Goal: Complete application form

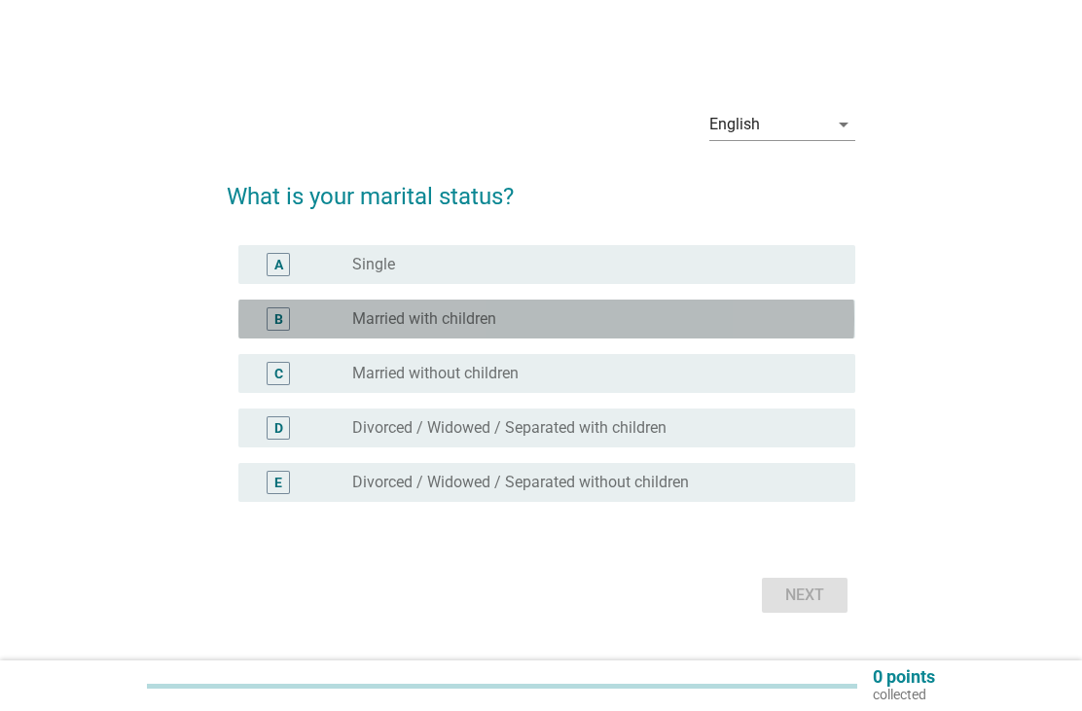
click at [692, 337] on div "B radio_button_unchecked Married with children" at bounding box center [546, 319] width 616 height 39
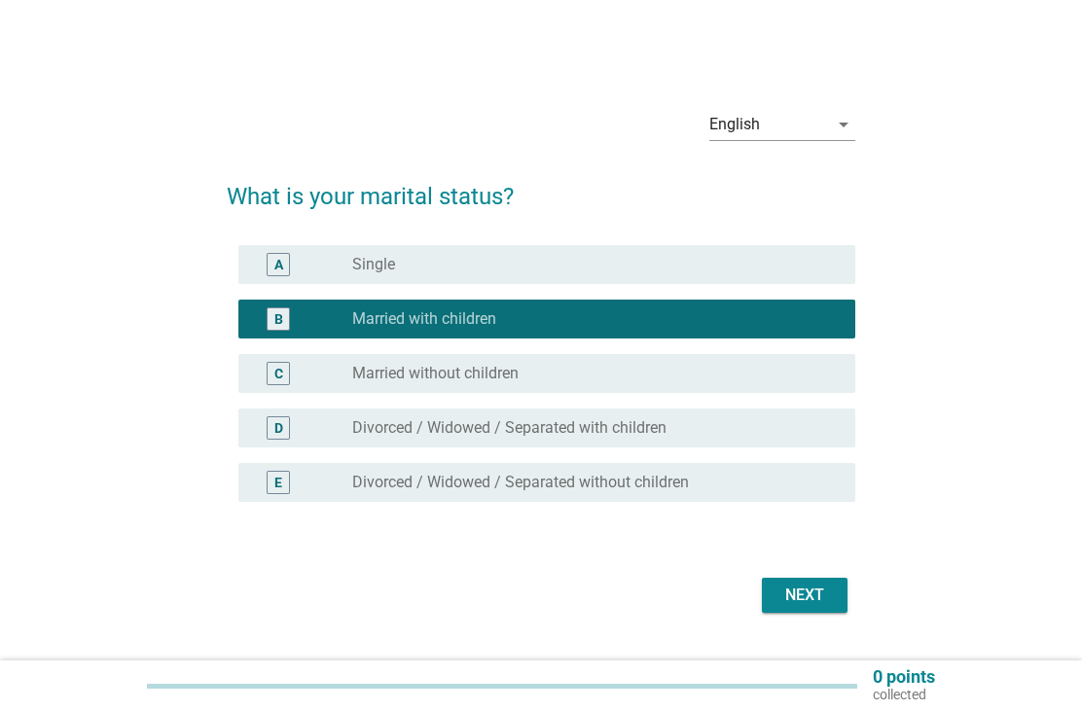
click at [821, 612] on button "Next" at bounding box center [805, 595] width 86 height 35
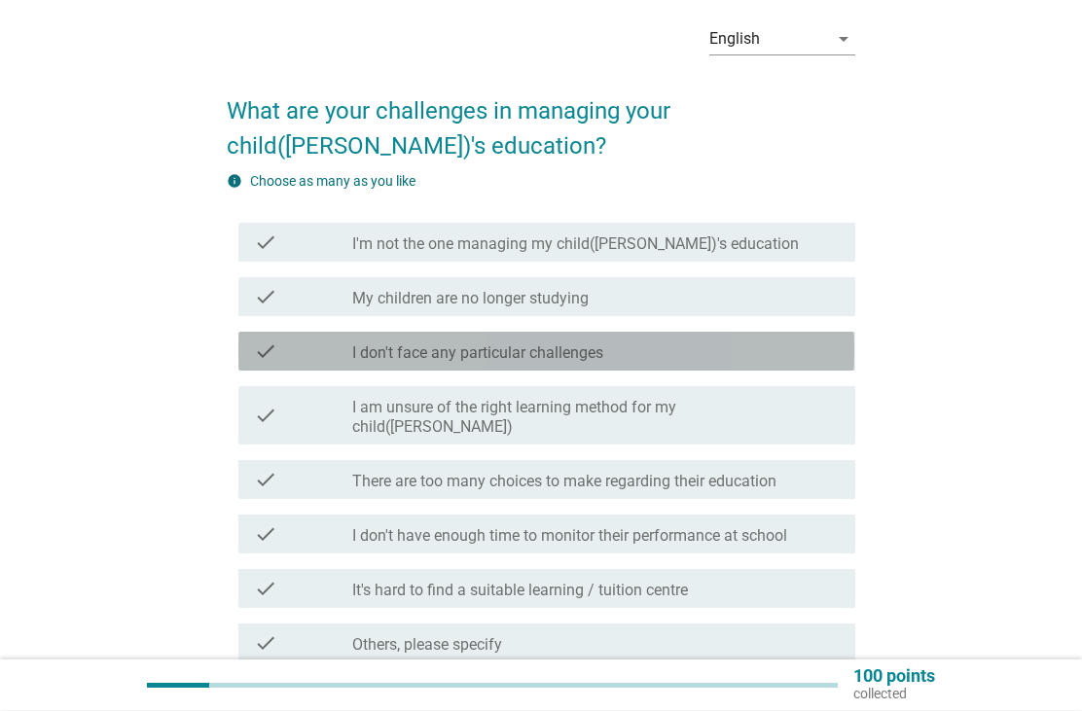
scroll to position [87, 0]
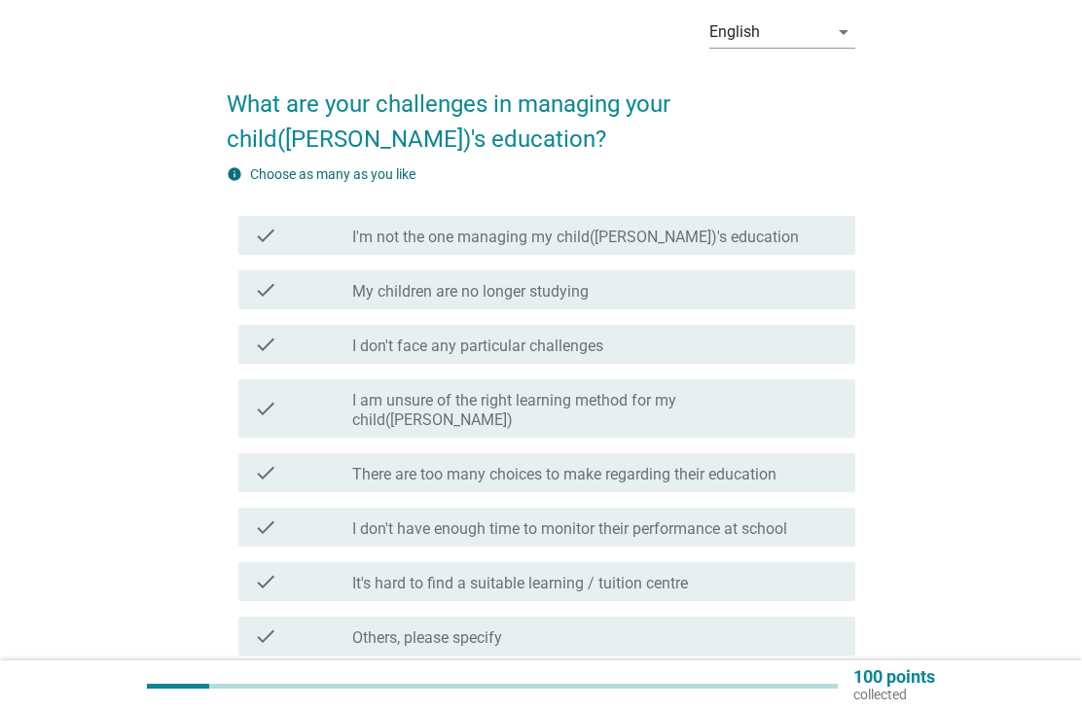
click at [823, 248] on div "check check_box_outline_blank I'm not the one managing my child([PERSON_NAME])'…" at bounding box center [546, 235] width 616 height 39
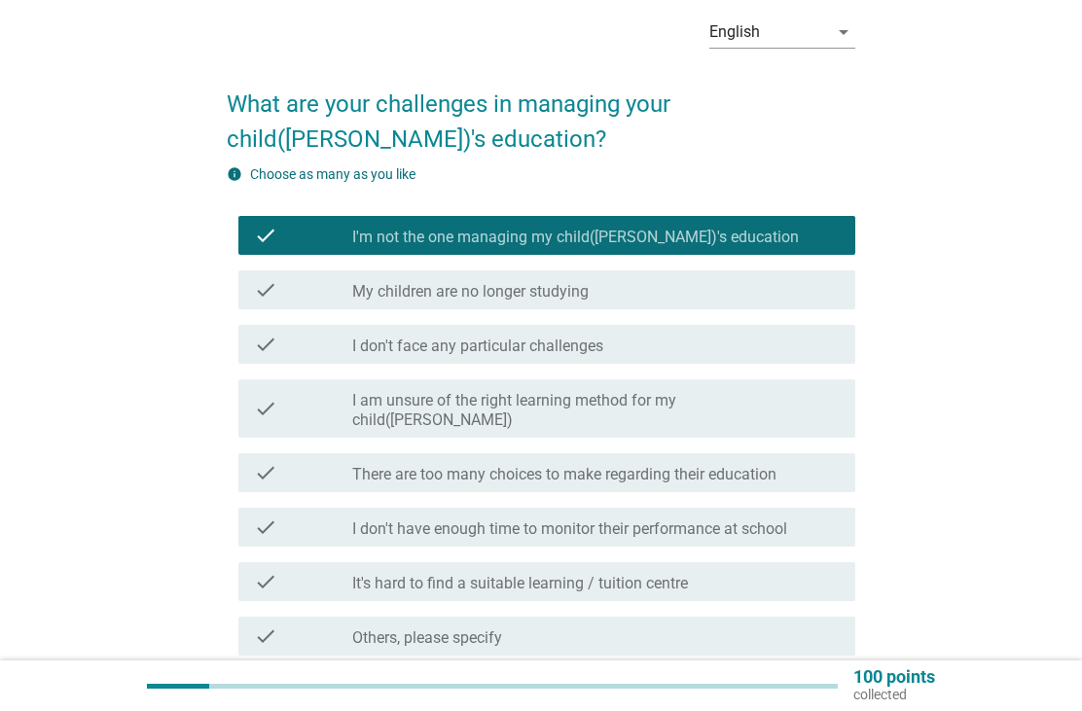
click at [805, 393] on div "check_box_outline_blank I am unsure of the right learning method for my child([…" at bounding box center [596, 408] width 488 height 43
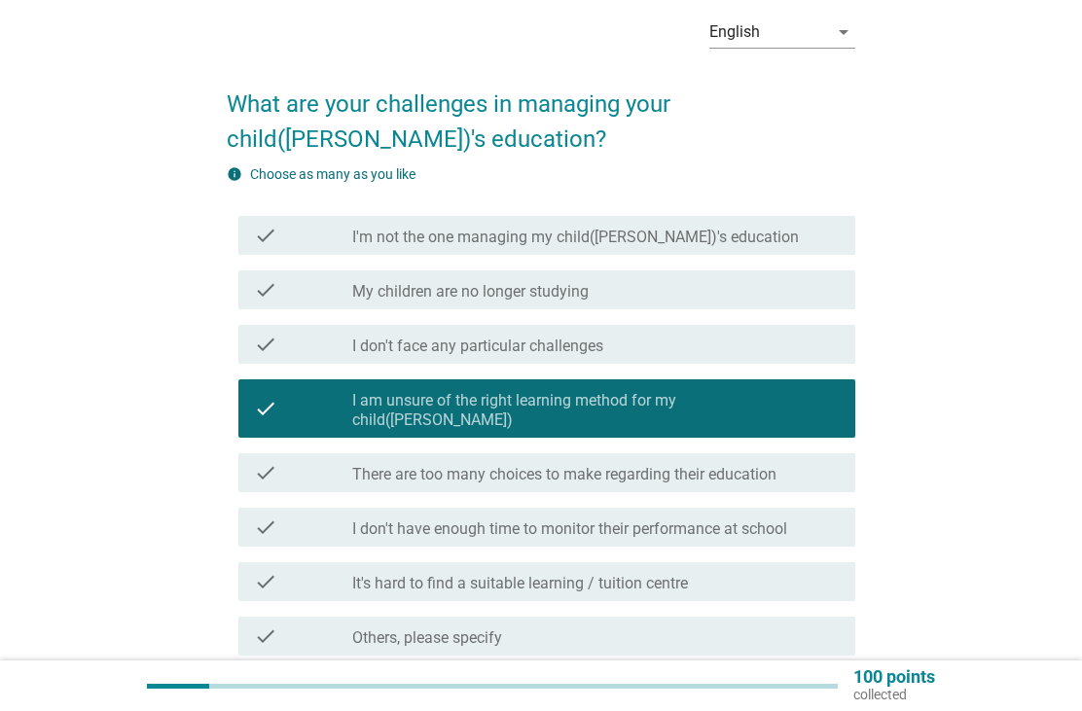
click at [802, 461] on div "check_box_outline_blank There are too many choices to make regarding their educ…" at bounding box center [596, 472] width 488 height 23
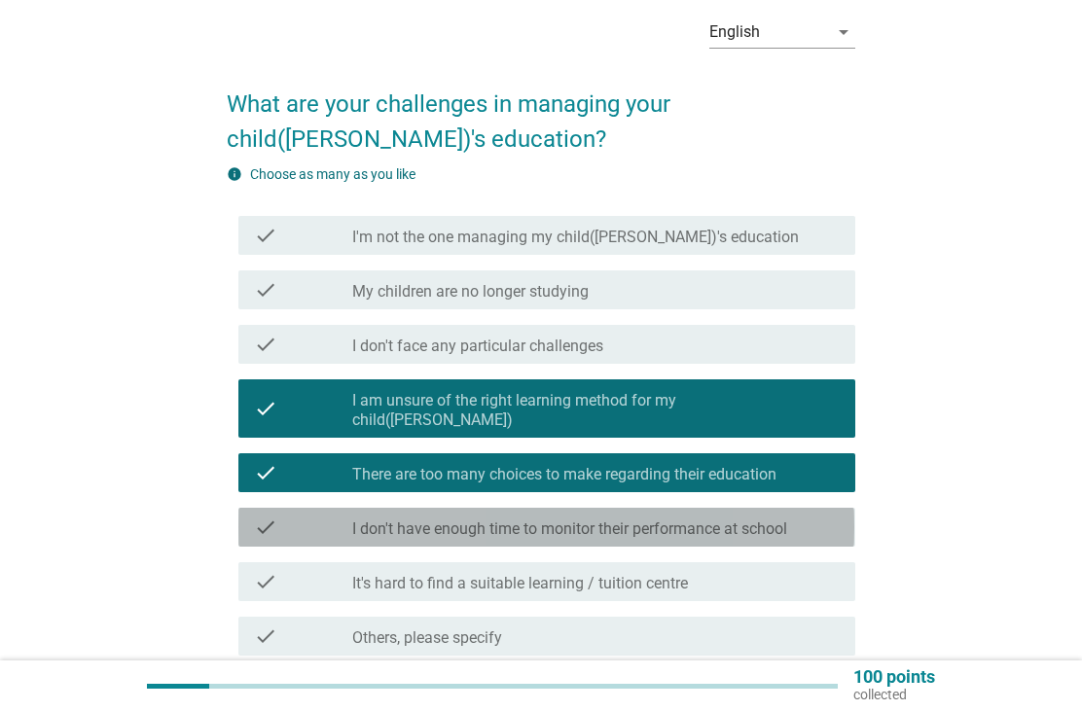
click at [803, 516] on div "check_box_outline_blank I don't have enough time to monitor their performance a…" at bounding box center [596, 527] width 488 height 23
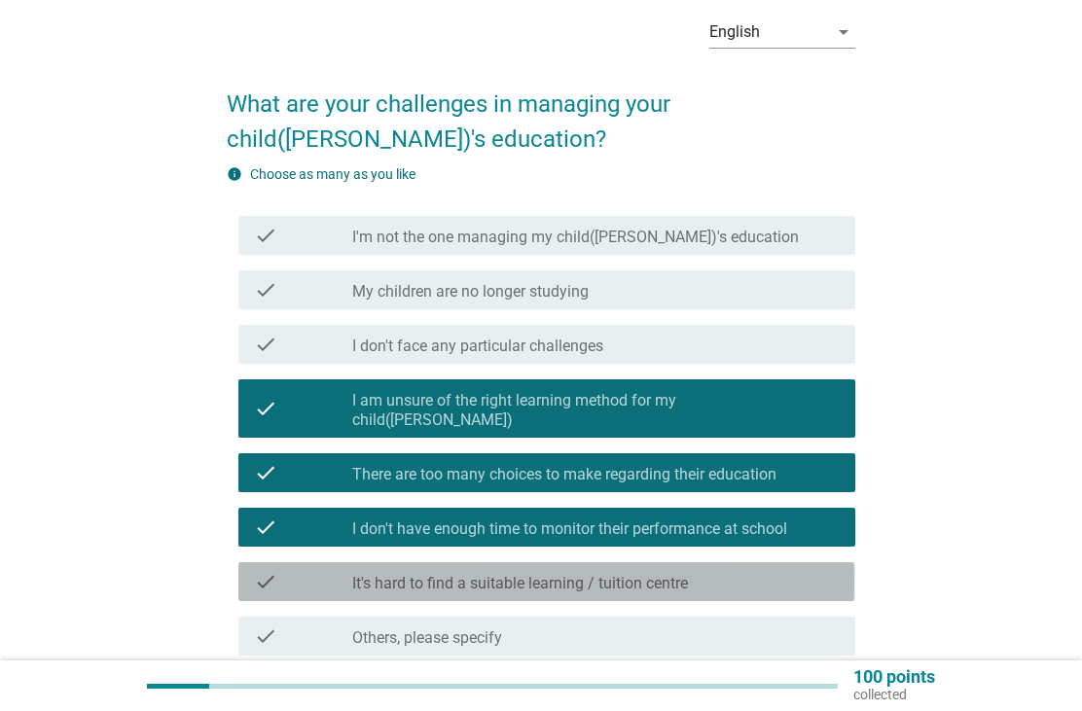
click at [797, 572] on div "check_box_outline_blank It's hard to find a suitable learning / tuition centre" at bounding box center [596, 581] width 488 height 23
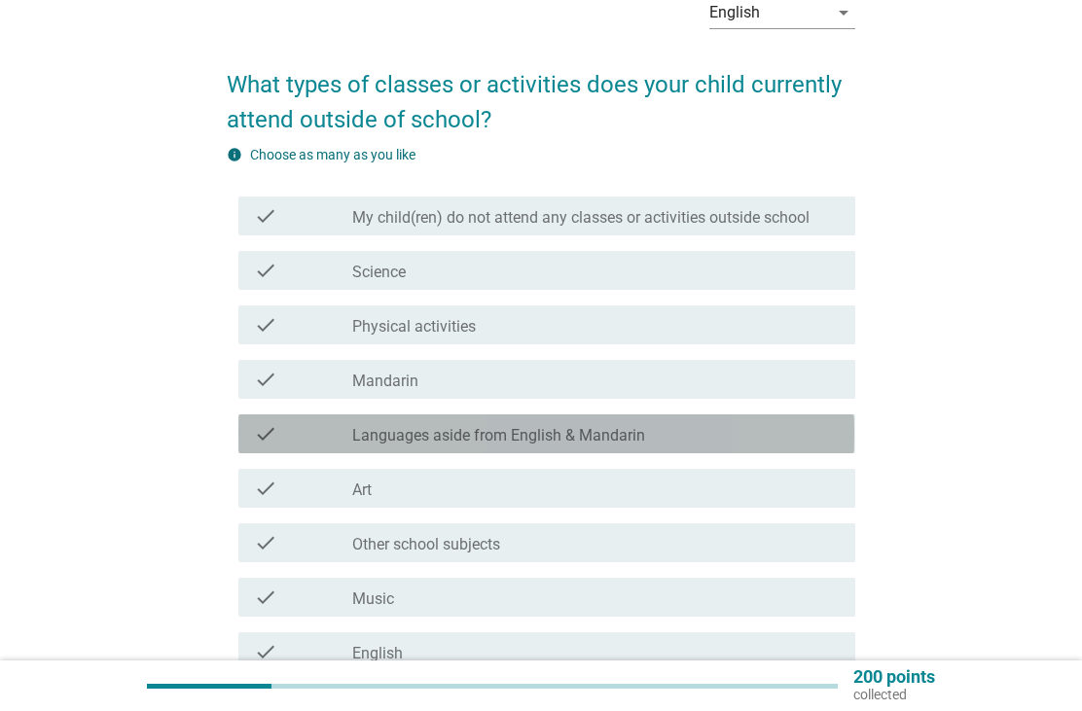
scroll to position [121, 0]
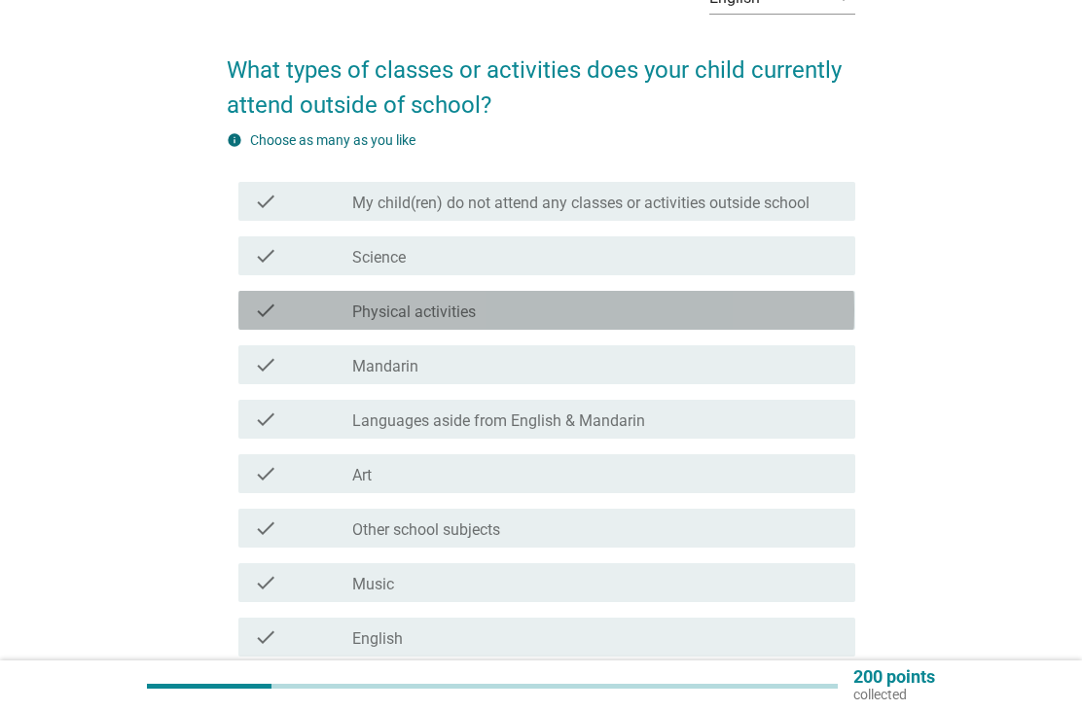
click at [794, 306] on div "check_box_outline_blank Physical activities" at bounding box center [596, 310] width 488 height 23
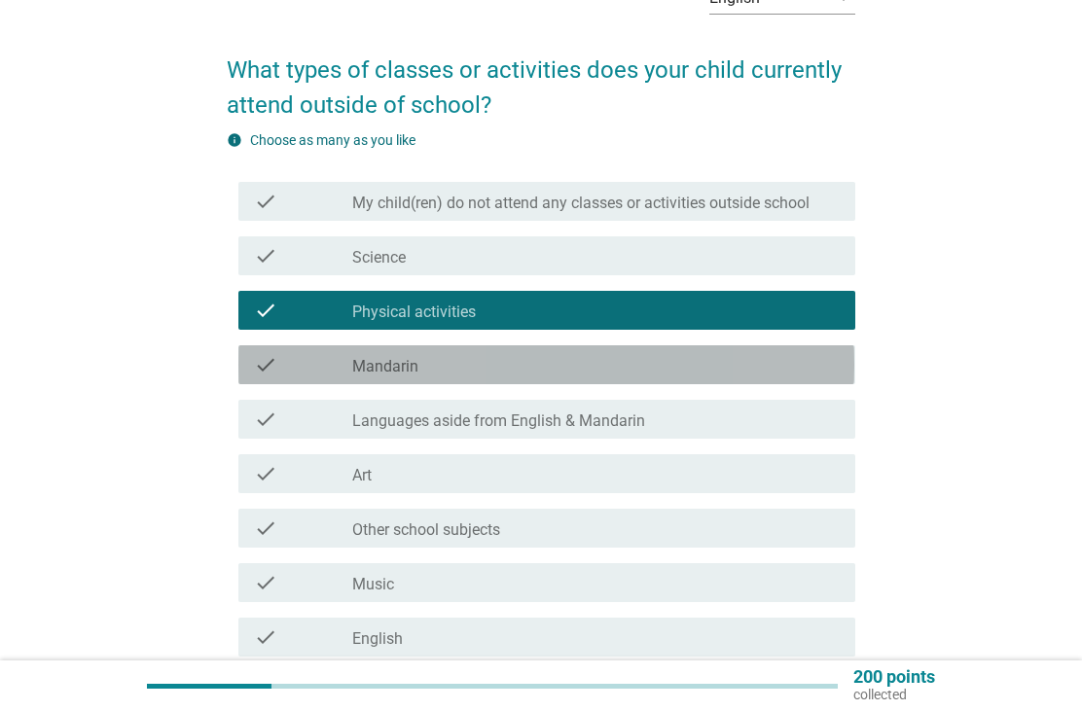
click at [790, 362] on div "check_box_outline_blank Mandarin" at bounding box center [596, 364] width 488 height 23
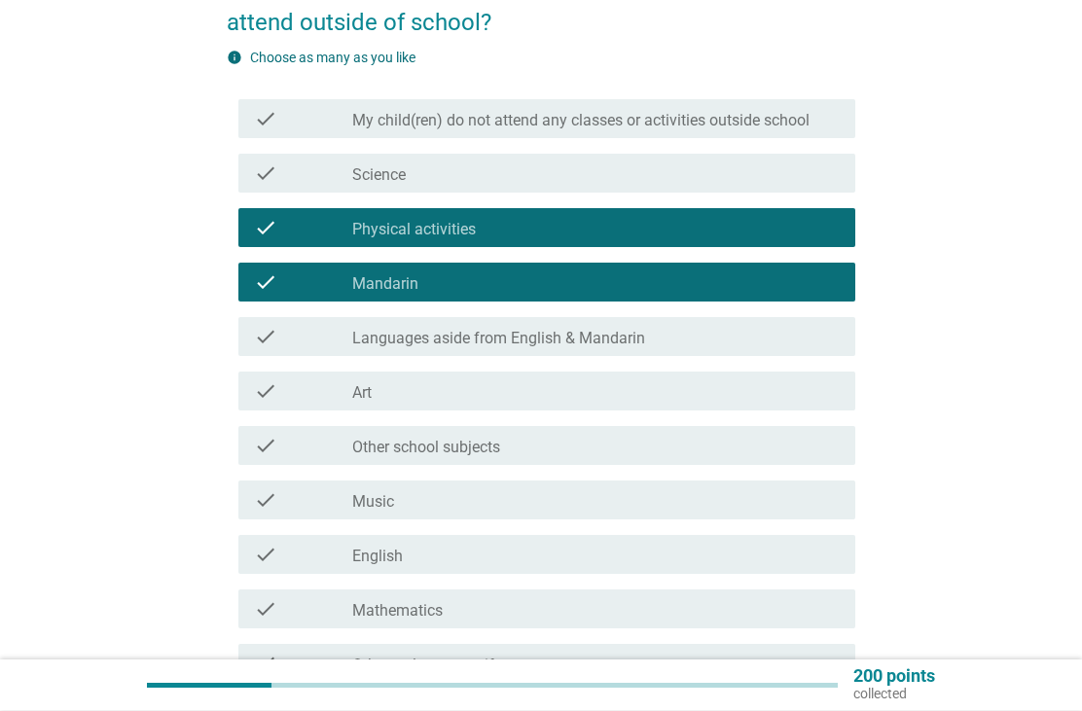
scroll to position [203, 0]
click at [775, 449] on div "check_box_outline_blank Other school subjects" at bounding box center [596, 445] width 488 height 23
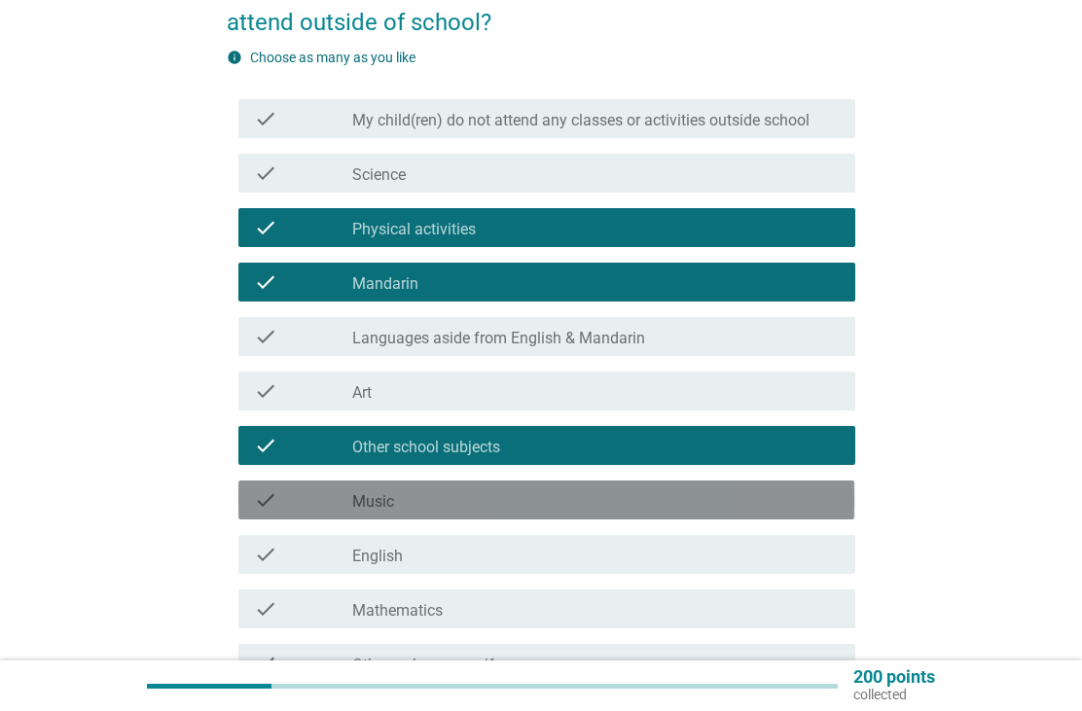
click at [771, 502] on div "check_box_outline_blank Music" at bounding box center [596, 500] width 488 height 23
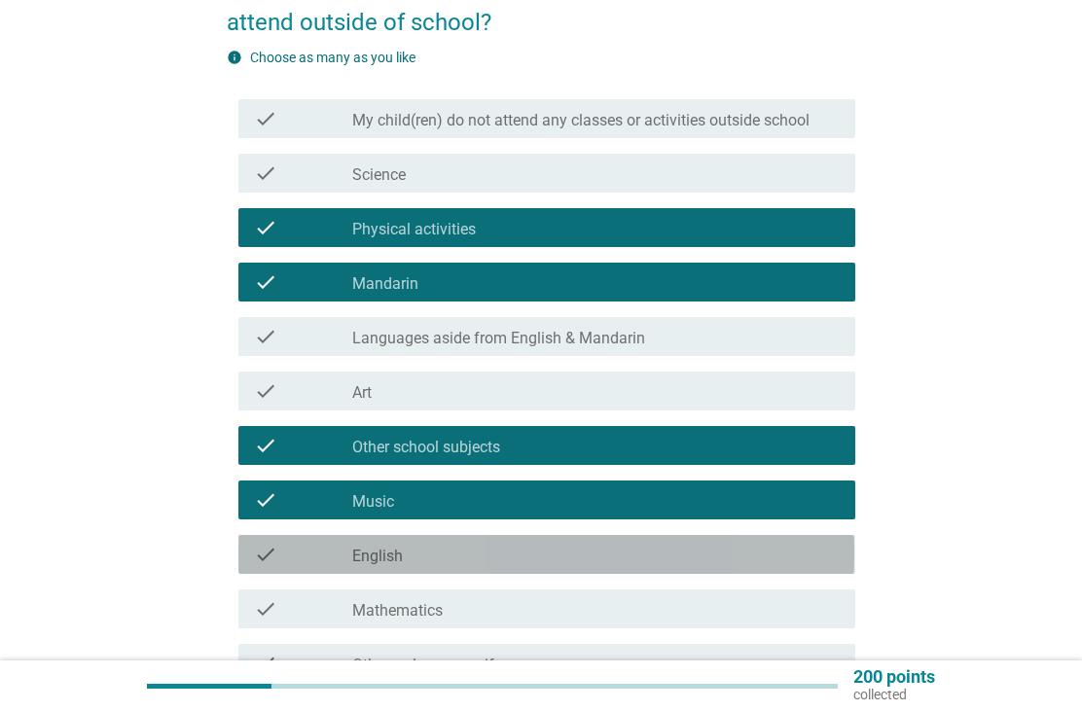
click at [767, 550] on div "check_box_outline_blank English" at bounding box center [596, 554] width 488 height 23
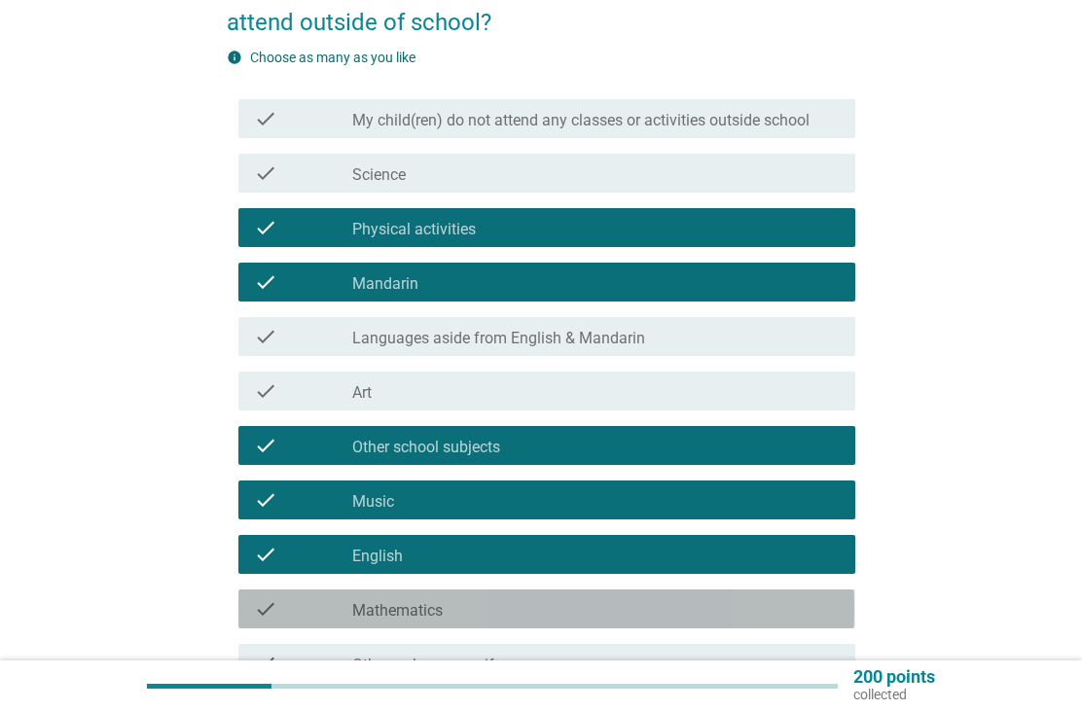
click at [764, 612] on div "check_box_outline_blank Mathematics" at bounding box center [596, 609] width 488 height 23
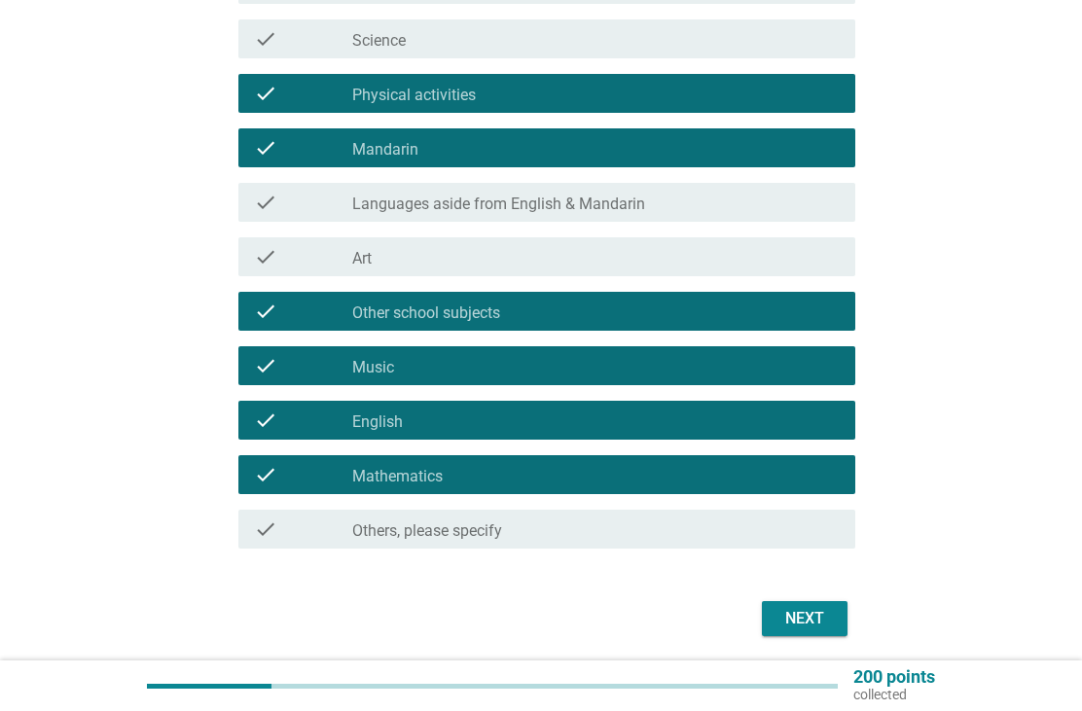
scroll to position [345, 0]
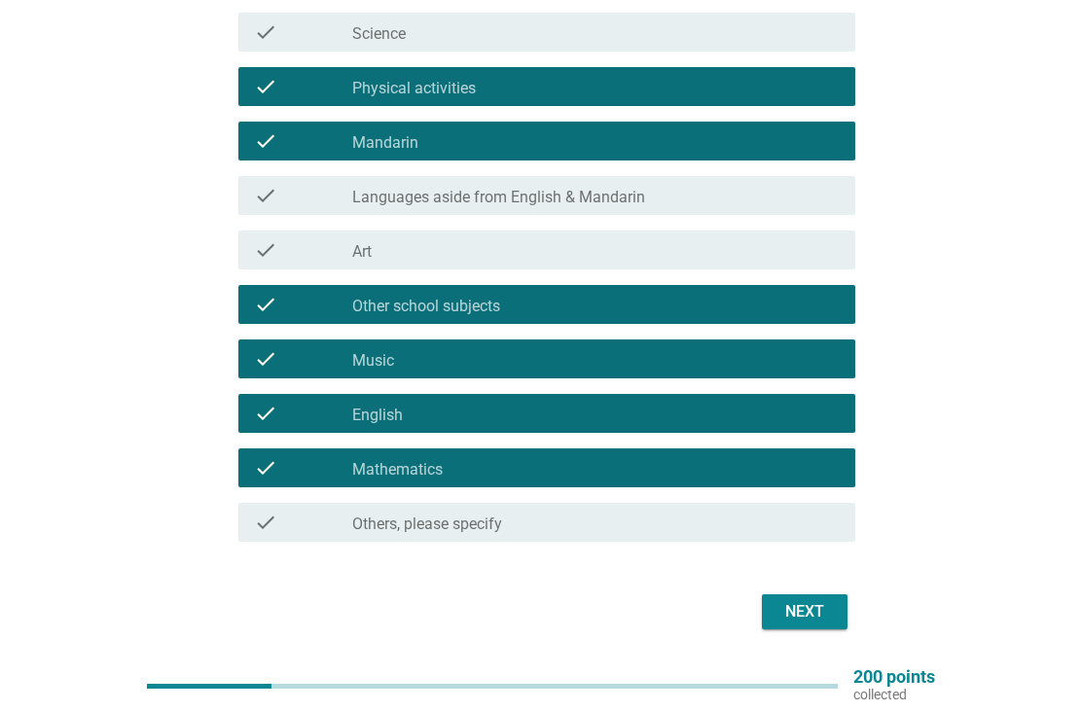
click at [824, 605] on div "Next" at bounding box center [805, 611] width 55 height 23
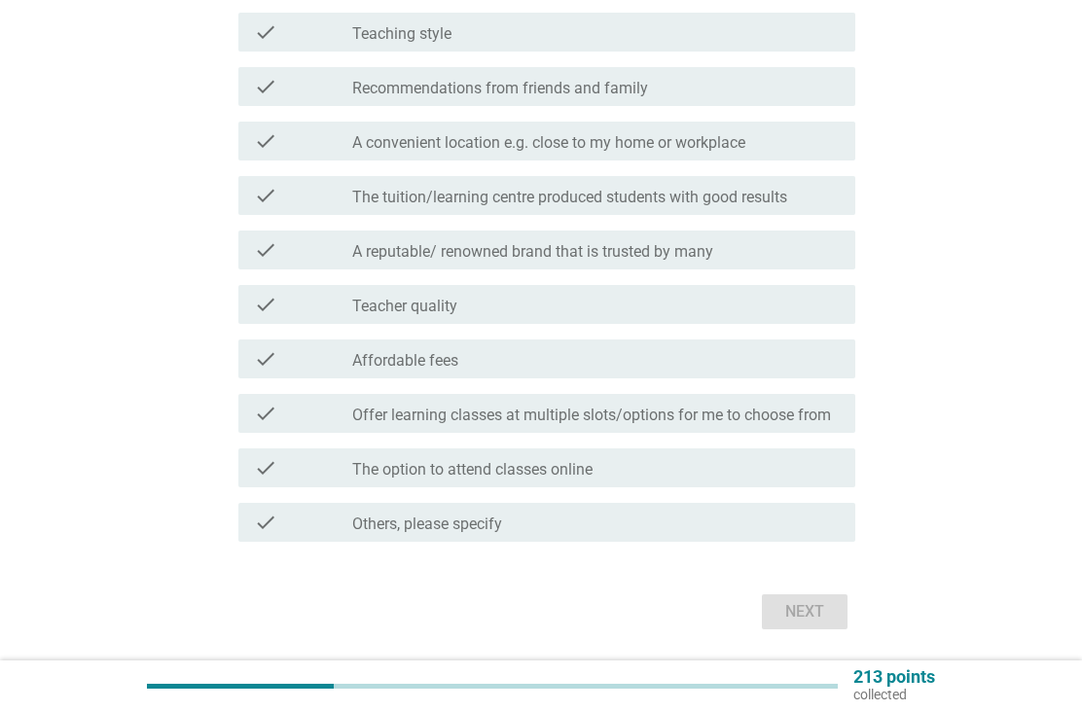
scroll to position [0, 0]
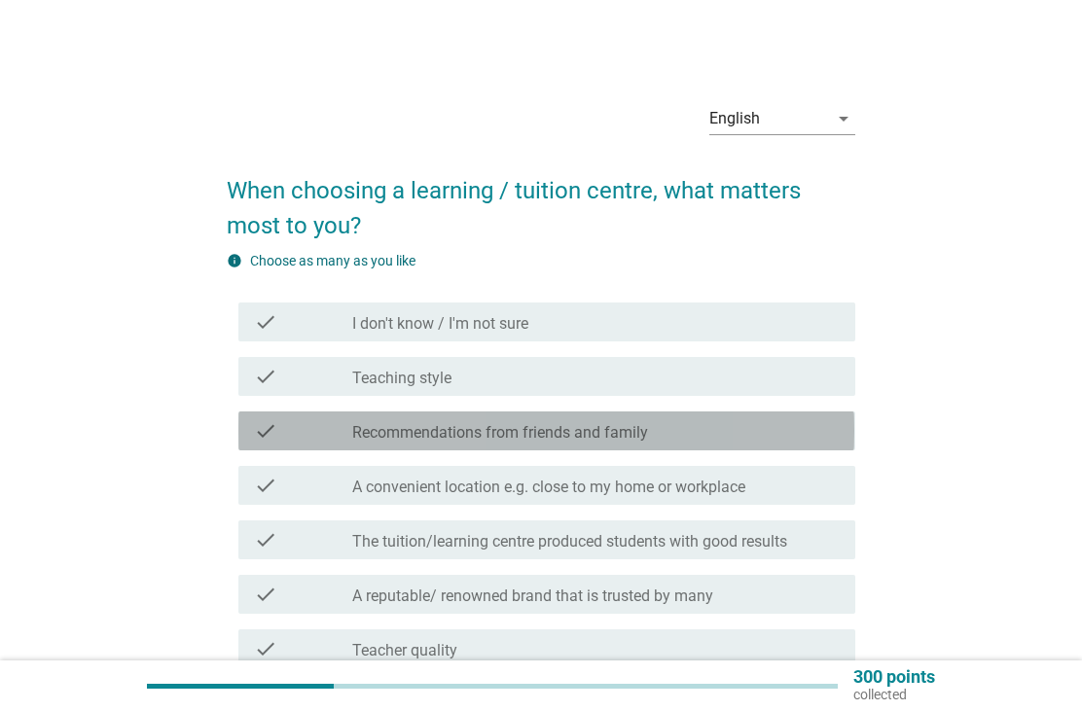
click at [803, 437] on div "check_box_outline_blank Recommendations from friends and family" at bounding box center [596, 430] width 488 height 23
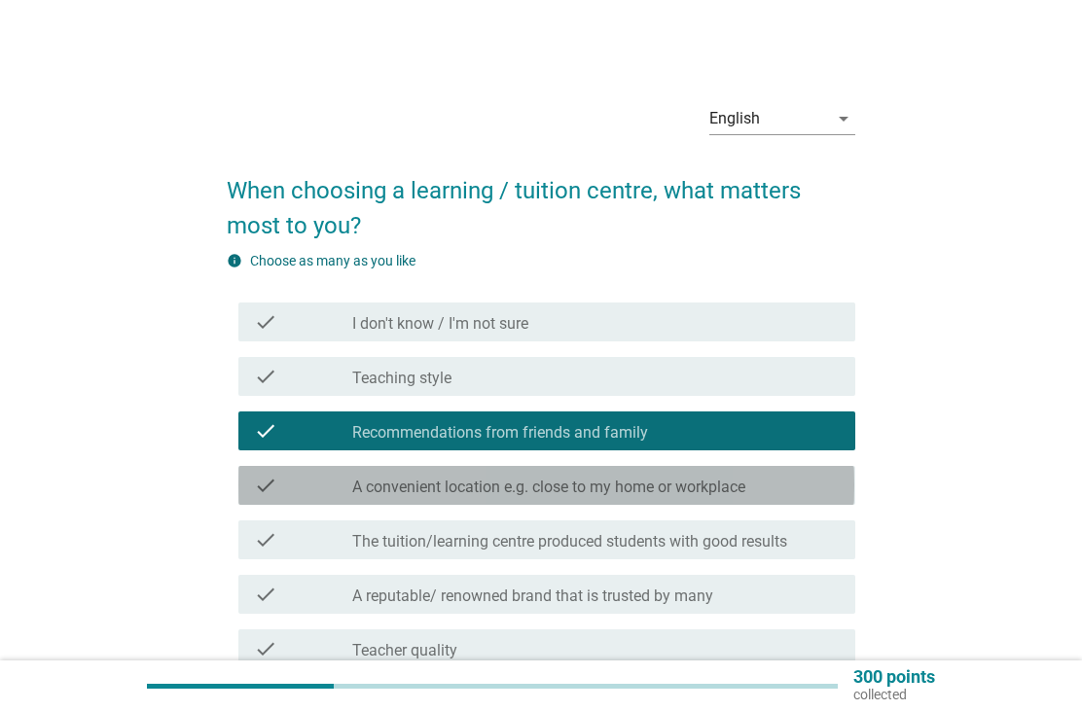
click at [804, 492] on div "check_box_outline_blank A convenient location e.g. close to my home or workplace" at bounding box center [596, 485] width 488 height 23
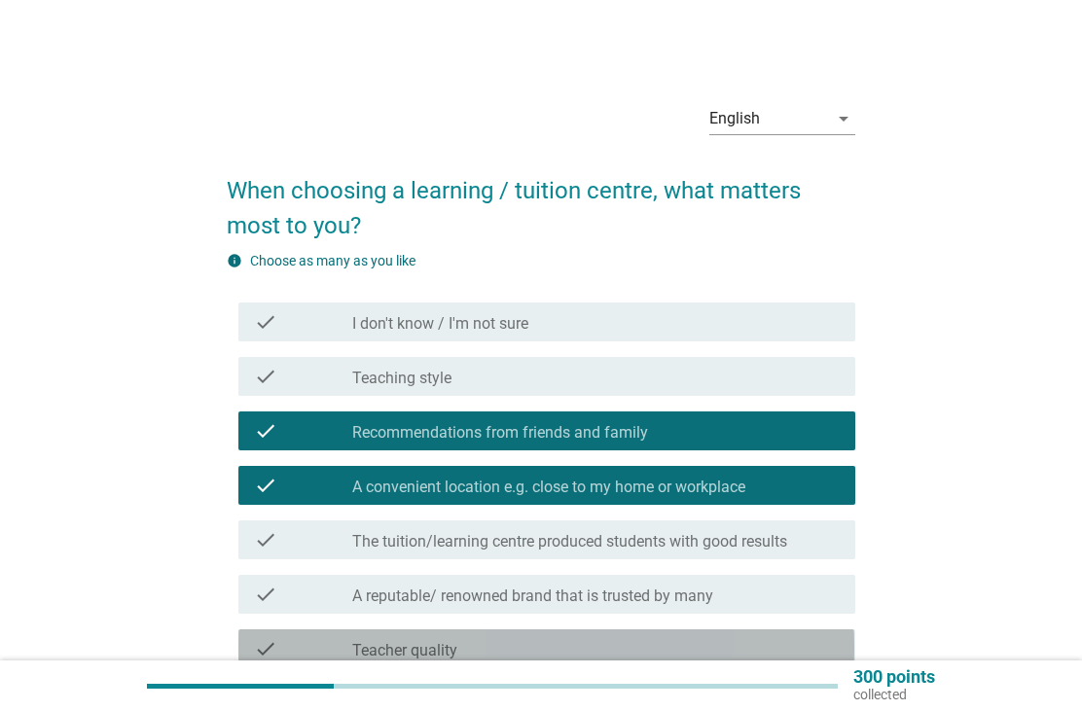
click at [818, 640] on div "check_box_outline_blank Teacher quality" at bounding box center [596, 648] width 488 height 23
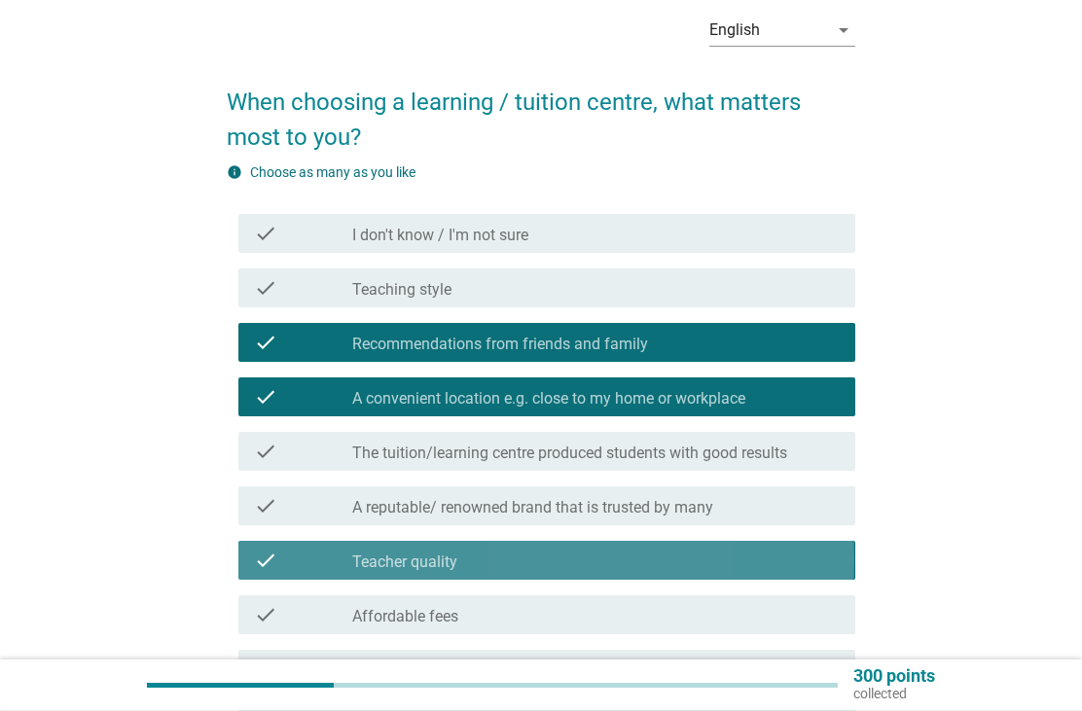
scroll to position [89, 0]
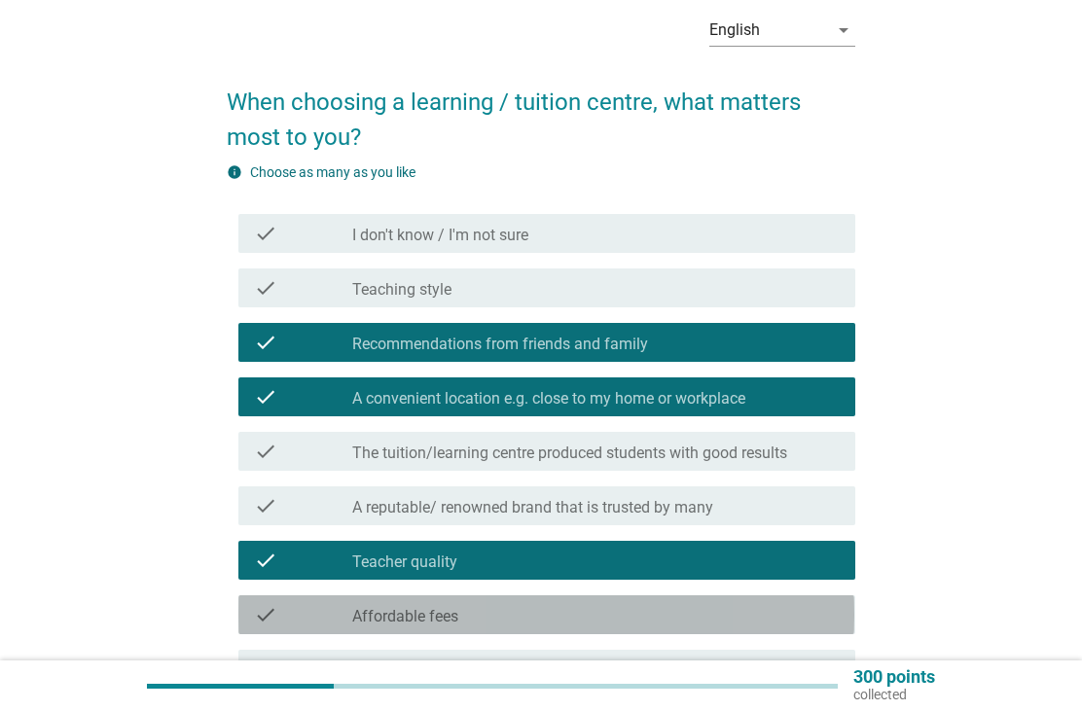
click at [823, 618] on div "check_box_outline_blank Affordable fees" at bounding box center [596, 614] width 488 height 23
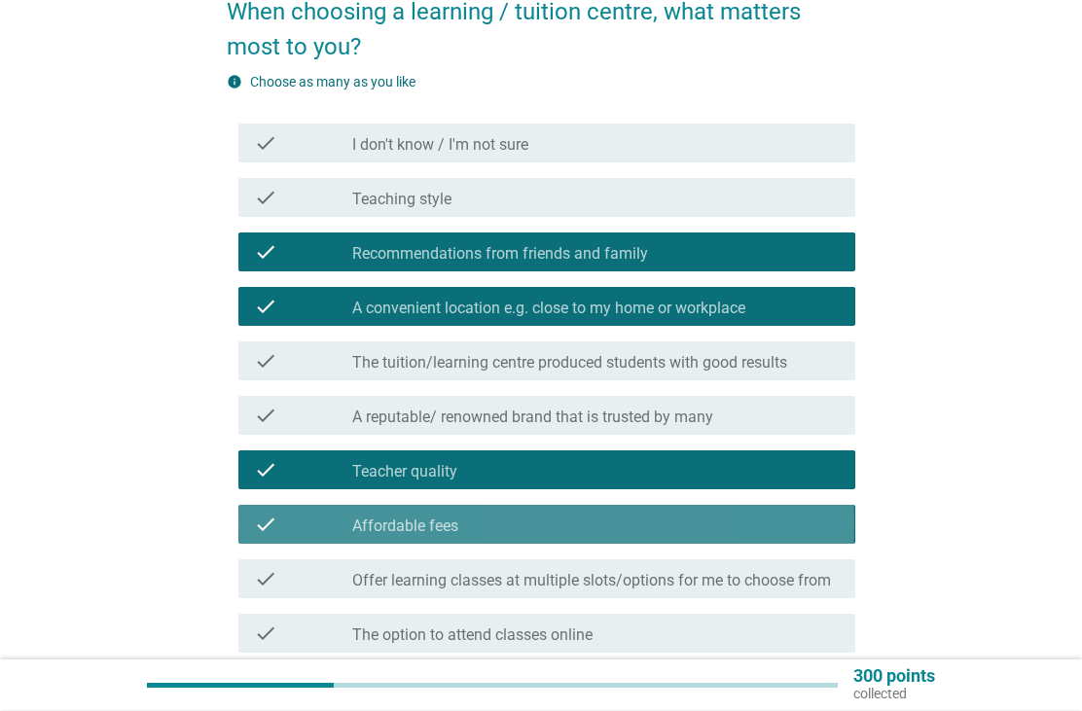
scroll to position [179, 0]
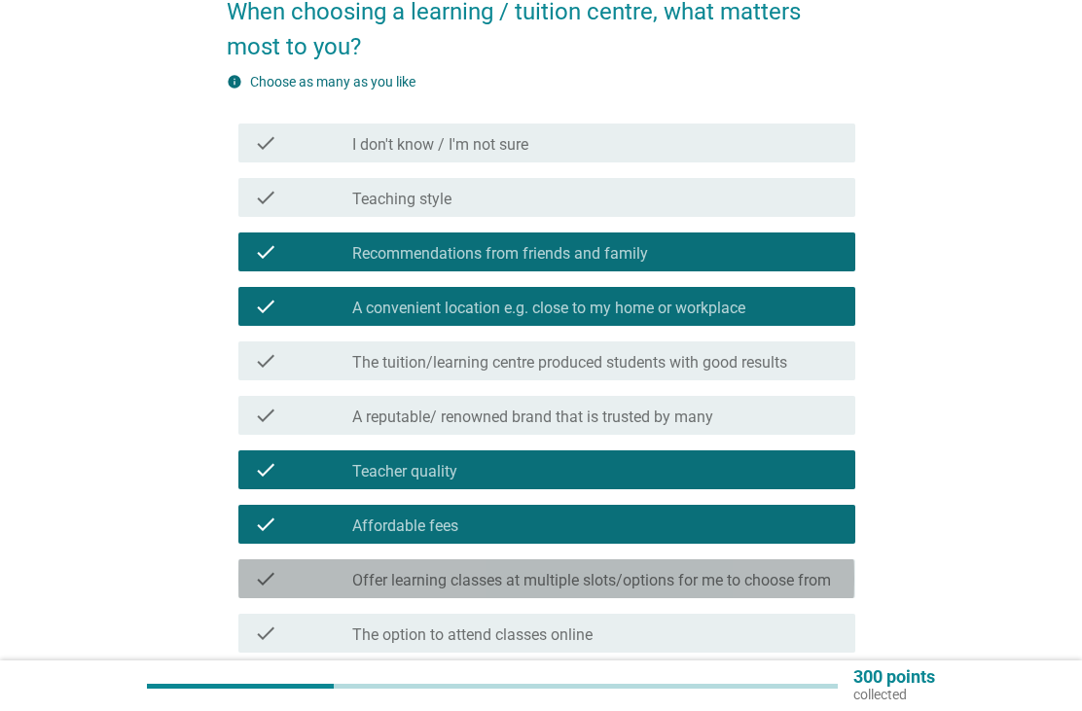
click at [818, 576] on label "Offer learning classes at multiple slots/options for me to choose from" at bounding box center [591, 580] width 479 height 19
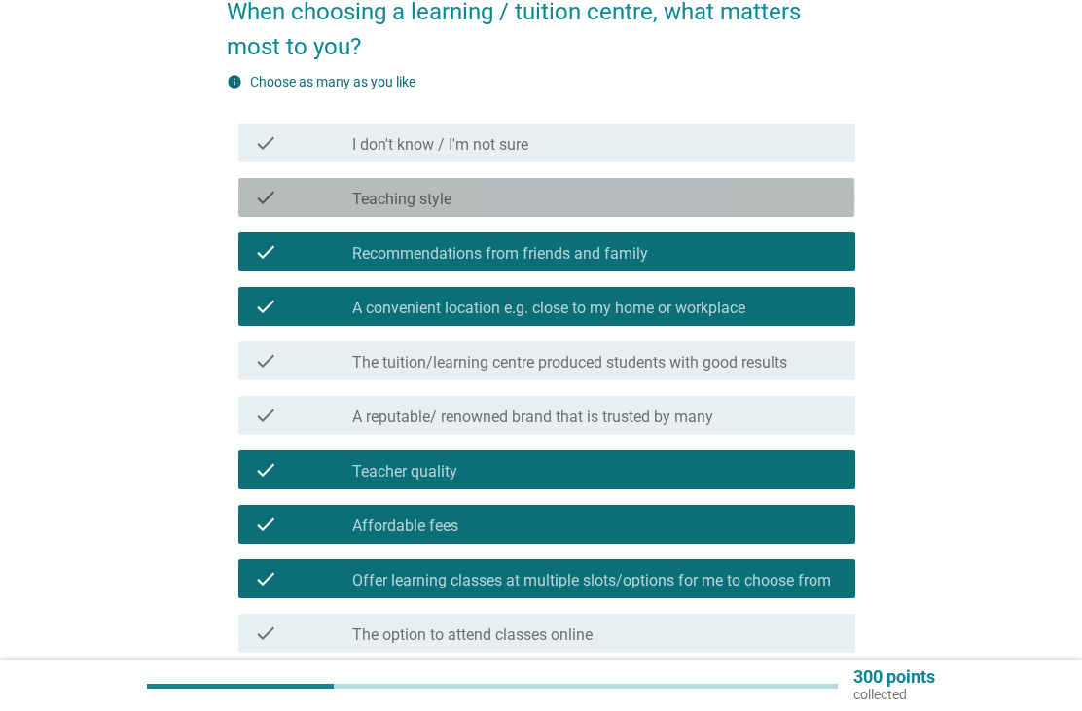
click at [830, 207] on div "check_box_outline_blank Teaching style" at bounding box center [596, 197] width 488 height 23
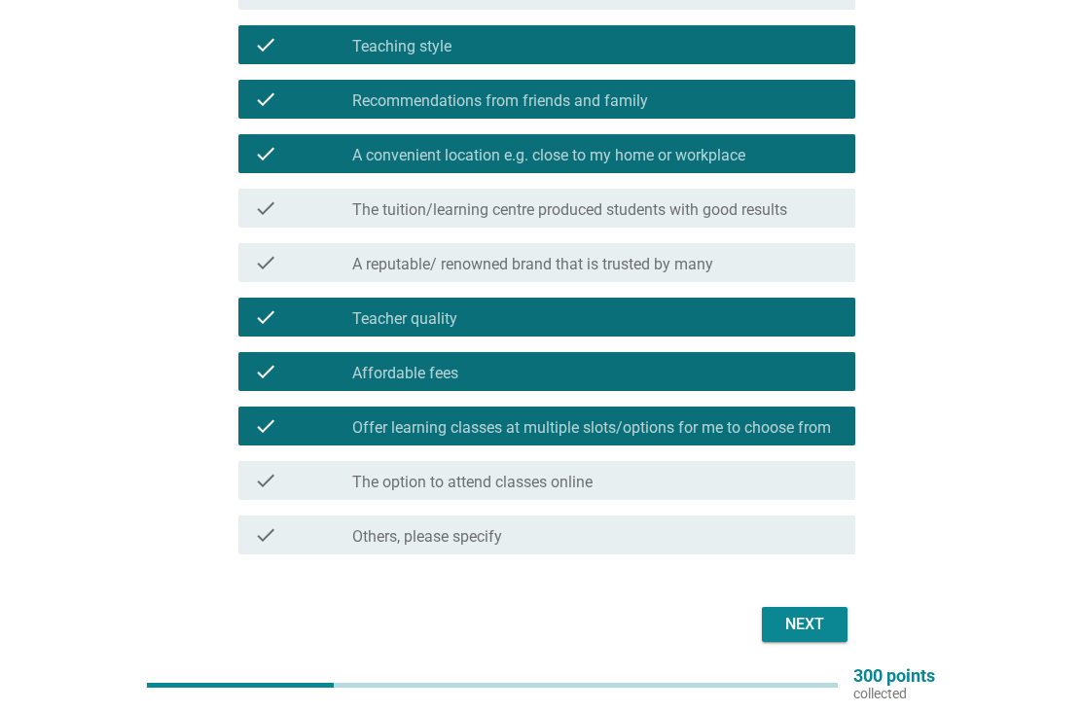
scroll to position [332, 0]
click at [842, 631] on button "Next" at bounding box center [805, 624] width 86 height 35
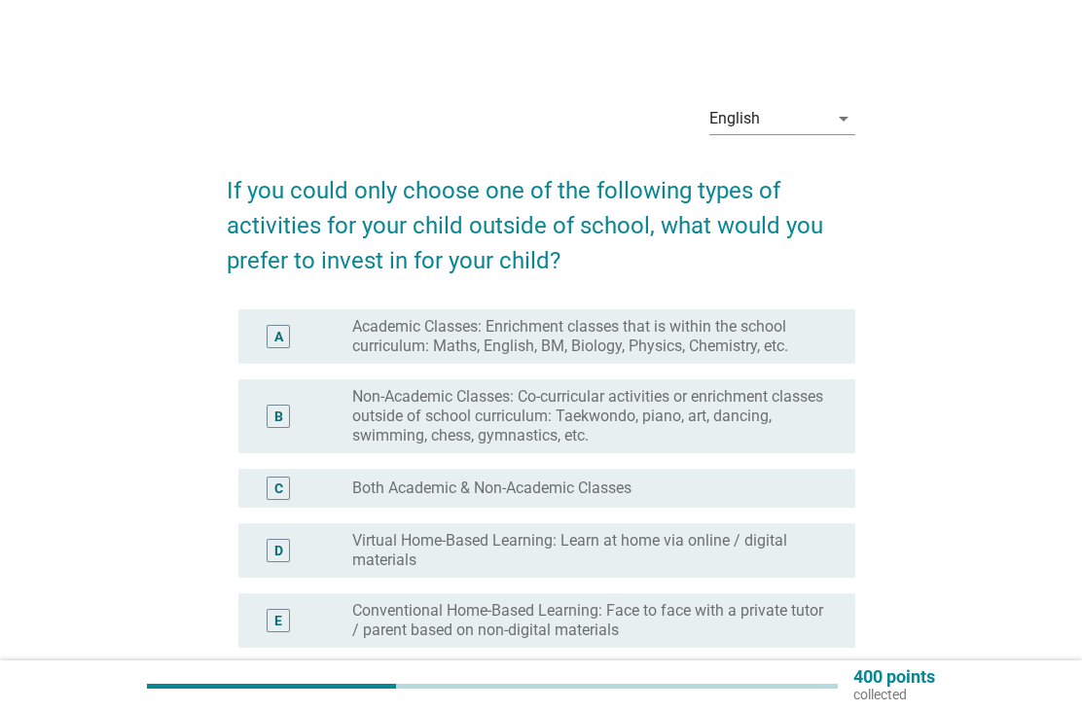
click at [831, 493] on div "radio_button_unchecked Both Academic & Non-Academic Classes" at bounding box center [596, 488] width 488 height 19
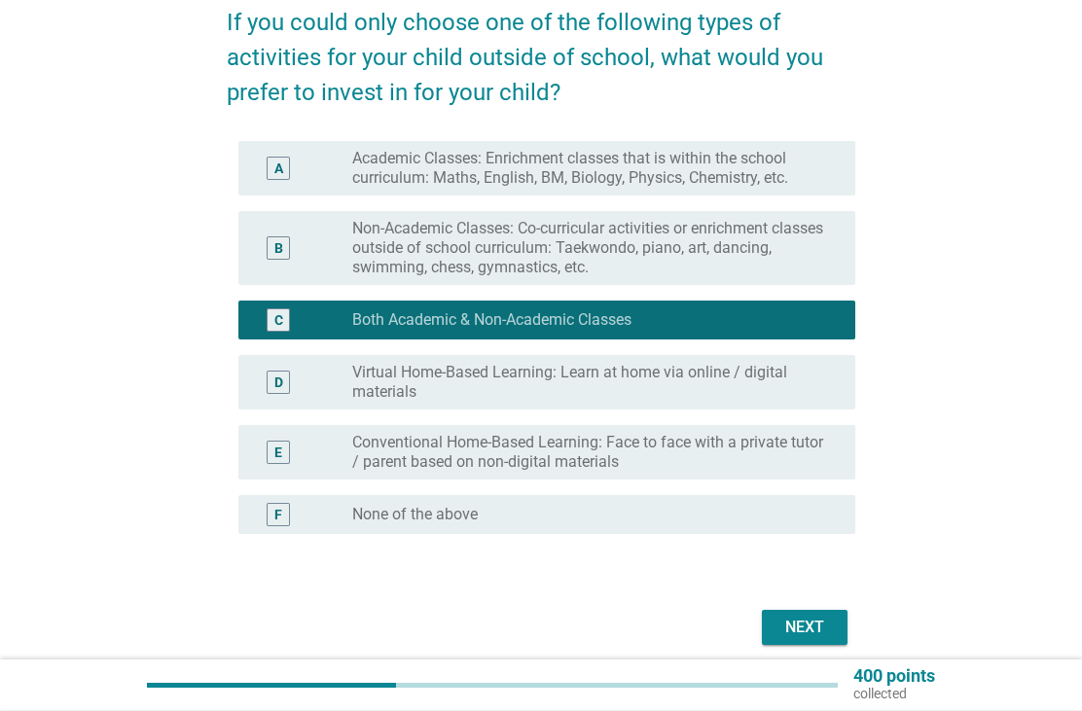
scroll to position [170, 0]
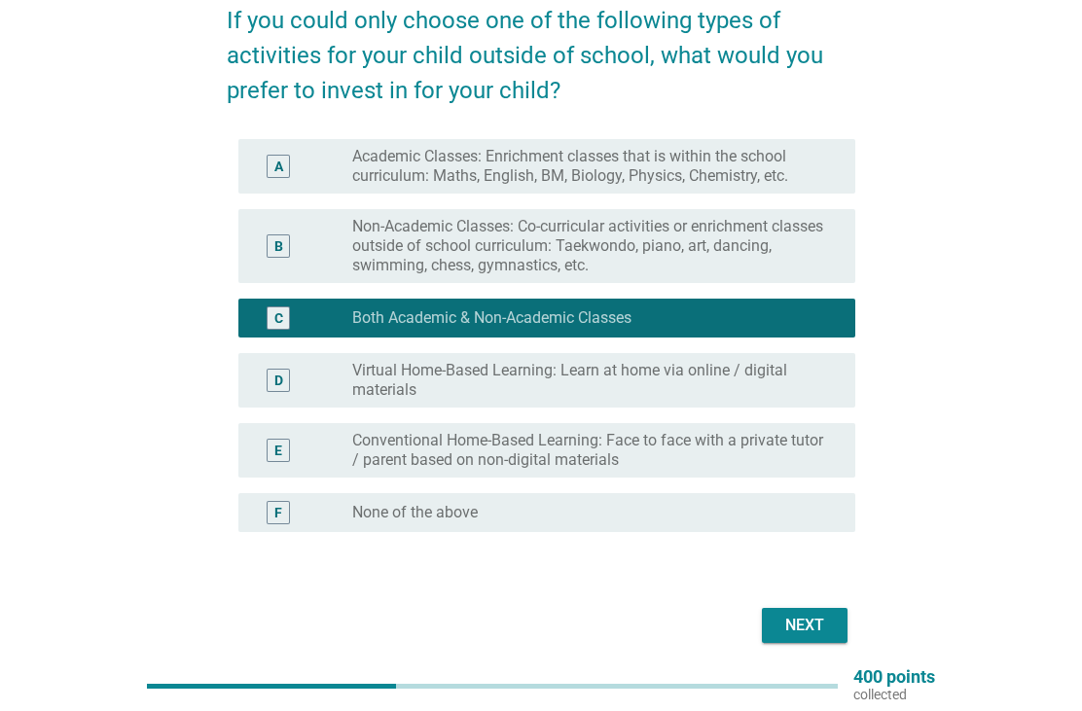
click at [827, 628] on div "Next" at bounding box center [805, 625] width 55 height 23
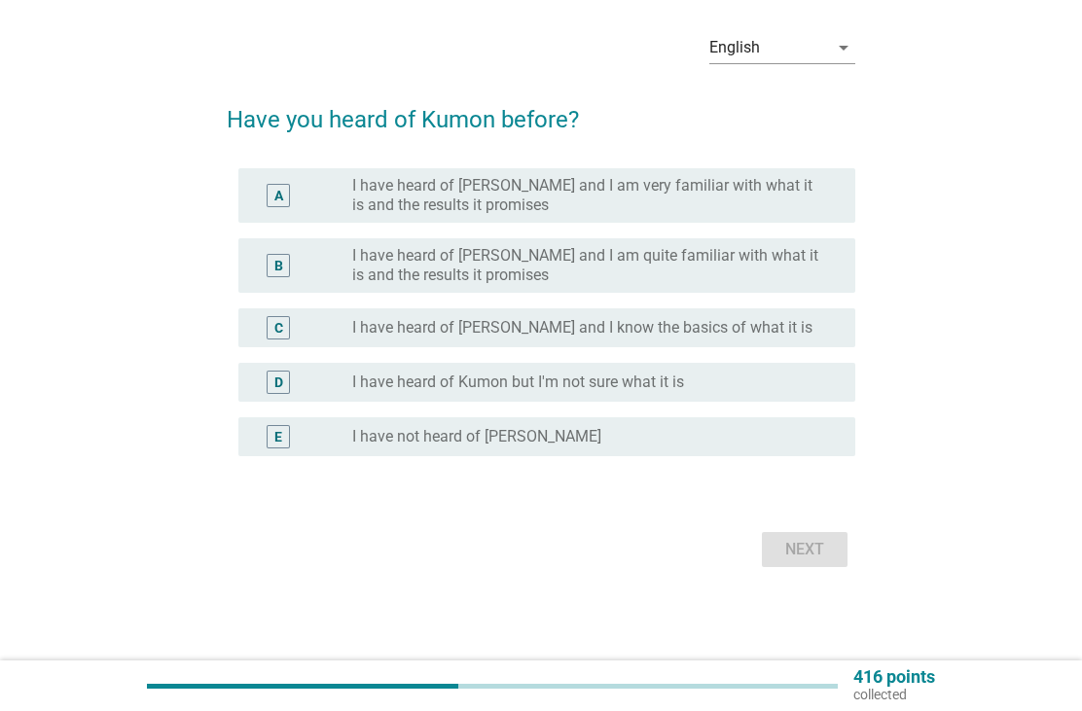
scroll to position [0, 0]
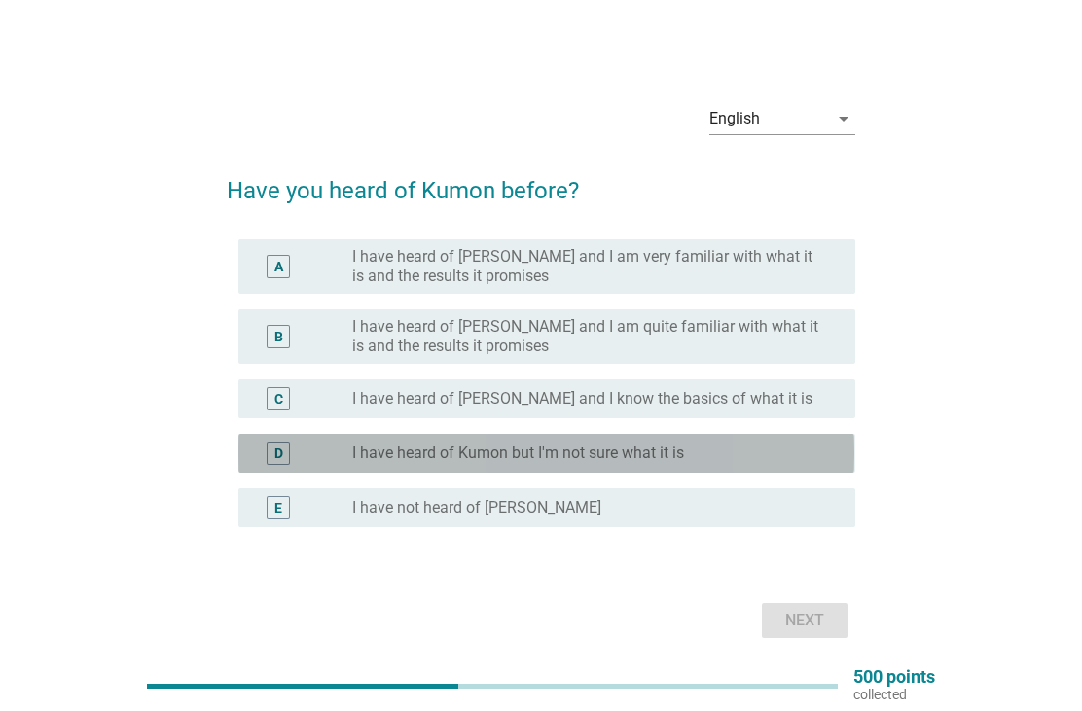
click at [828, 463] on div "radio_button_unchecked I have heard of Kumon but I'm not sure what it is" at bounding box center [596, 453] width 488 height 19
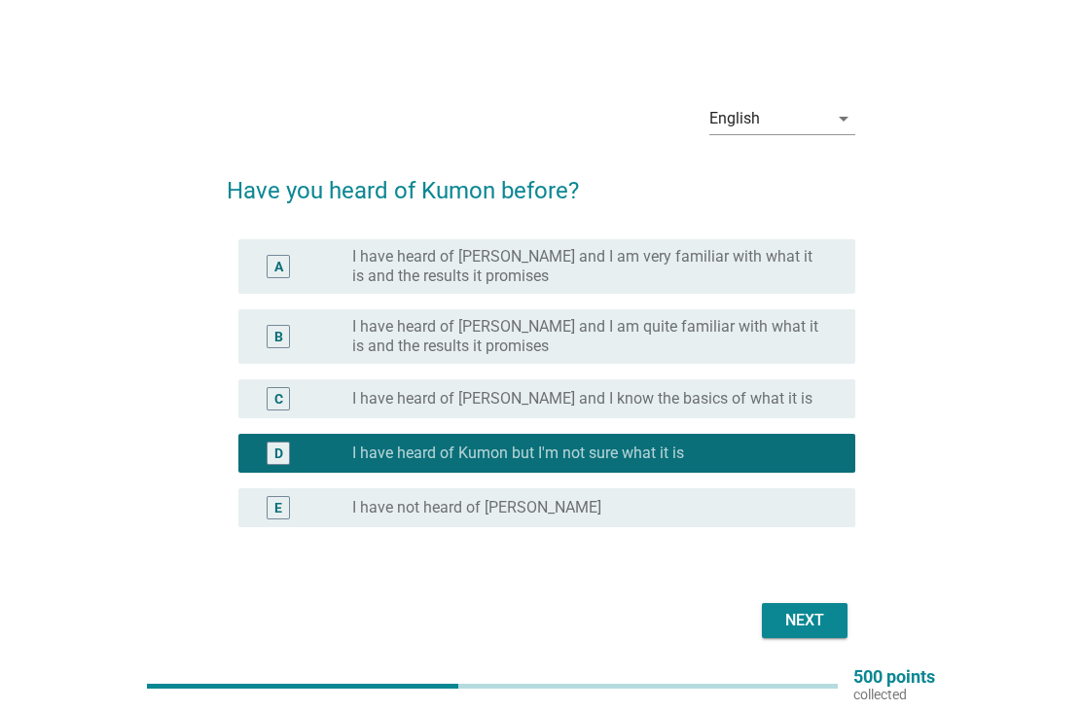
click at [842, 638] on button "Next" at bounding box center [805, 620] width 86 height 35
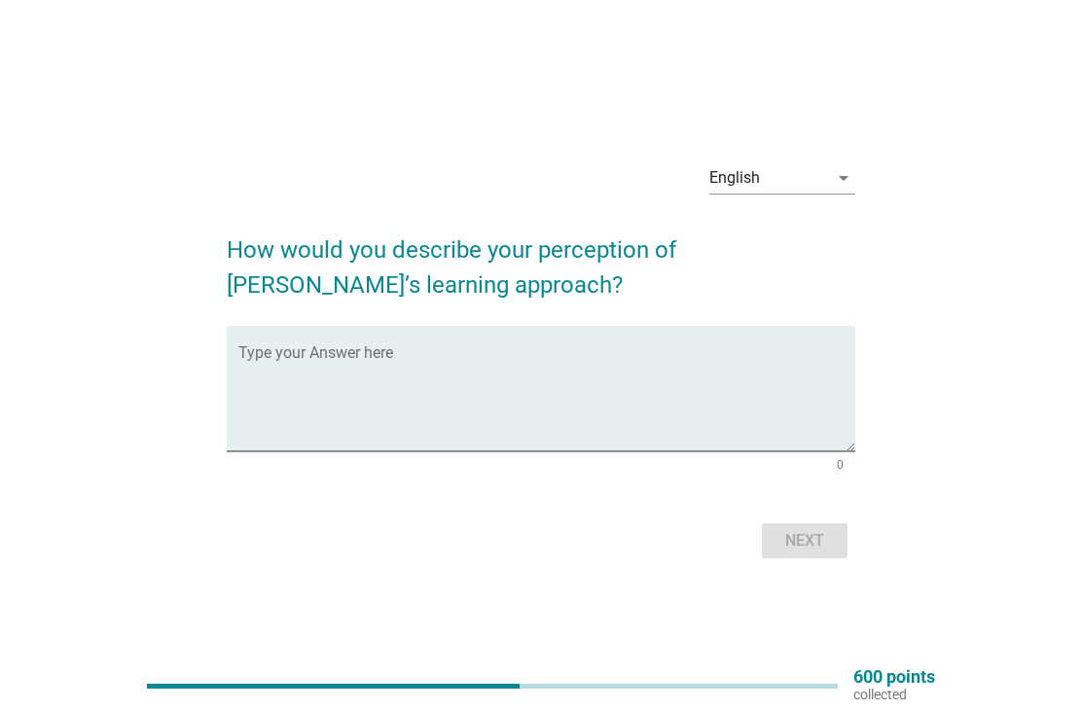
click at [774, 404] on textarea "Type your Answer here" at bounding box center [546, 400] width 616 height 102
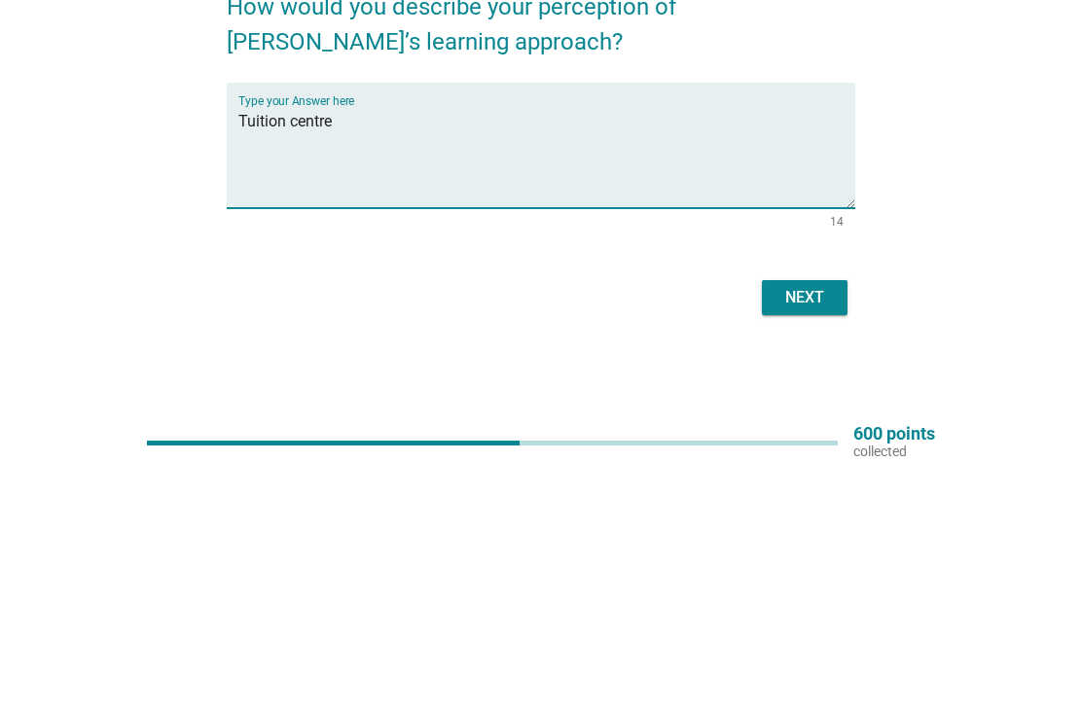
type textarea "Tuition centre"
click at [837, 524] on button "Next" at bounding box center [805, 541] width 86 height 35
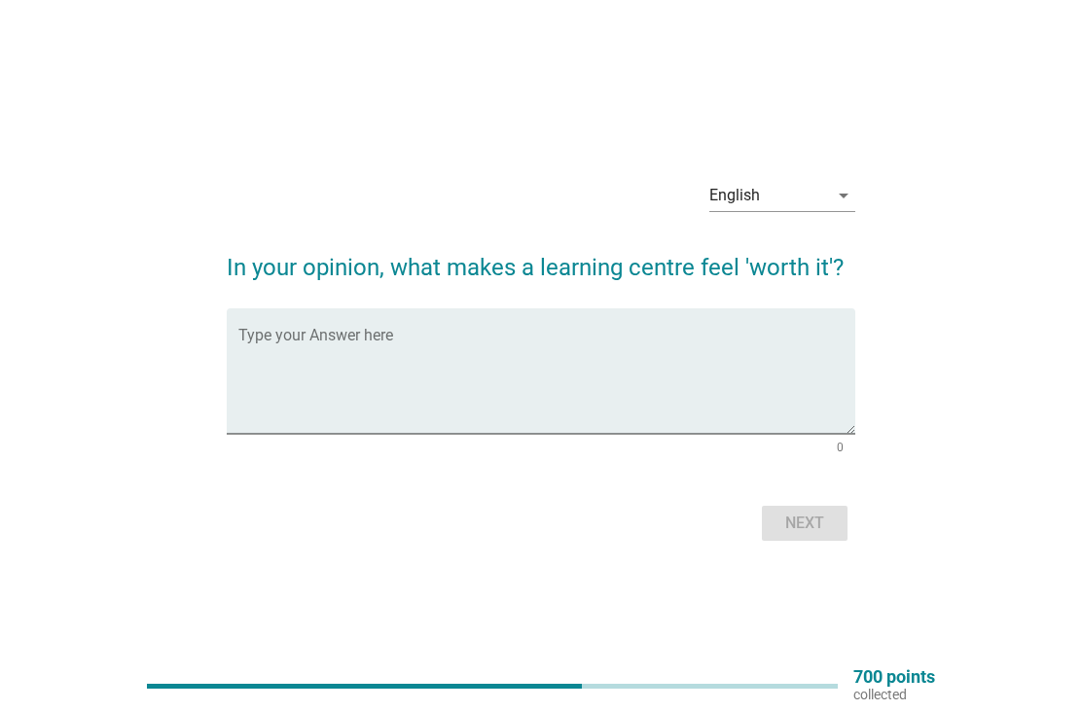
click at [577, 367] on textarea "Type your Answer here" at bounding box center [546, 383] width 616 height 102
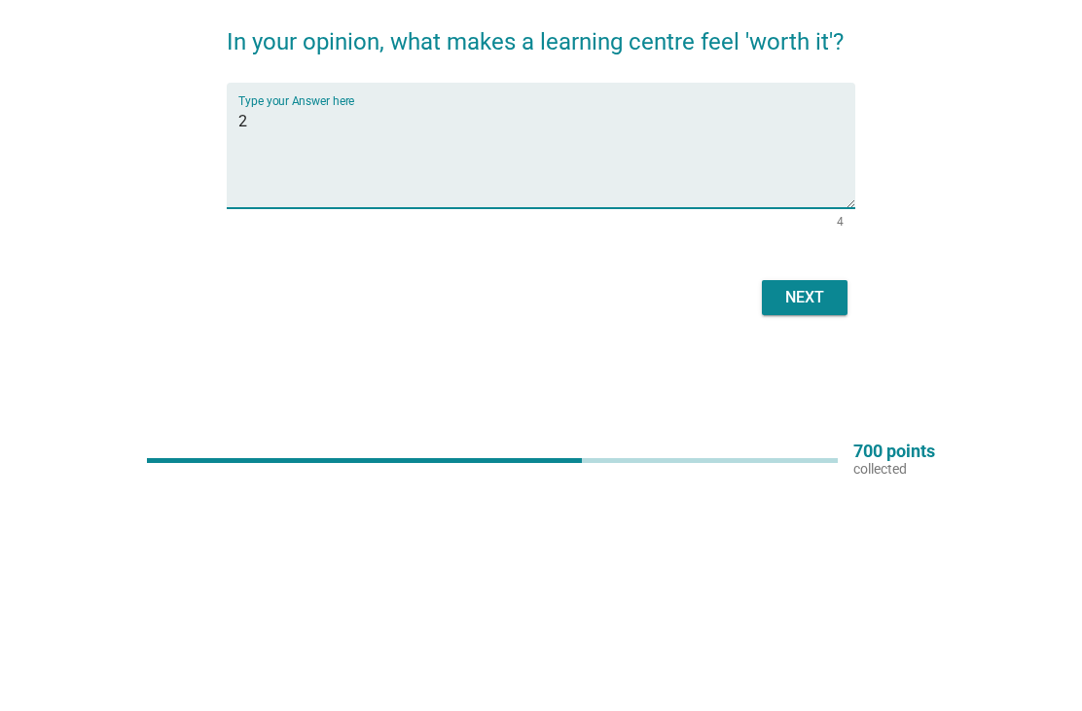
type textarea "2"
type textarea "Have more interaction"
click at [830, 512] on div "Next" at bounding box center [805, 523] width 55 height 23
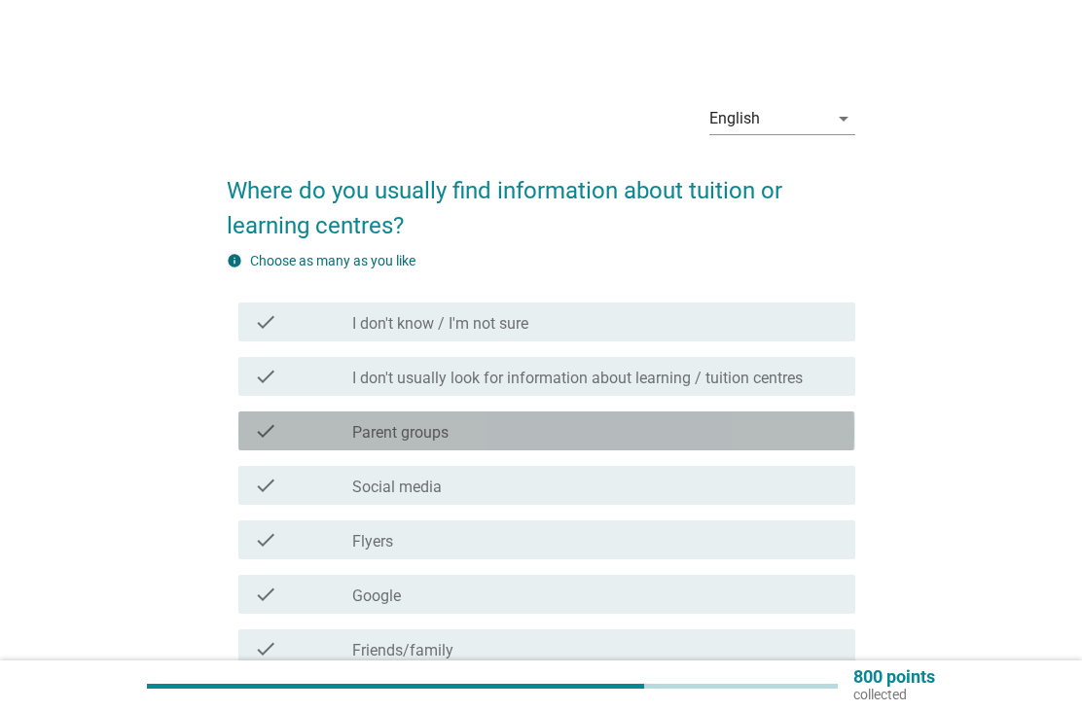
click at [776, 432] on div "check_box_outline_blank Parent groups" at bounding box center [596, 430] width 488 height 23
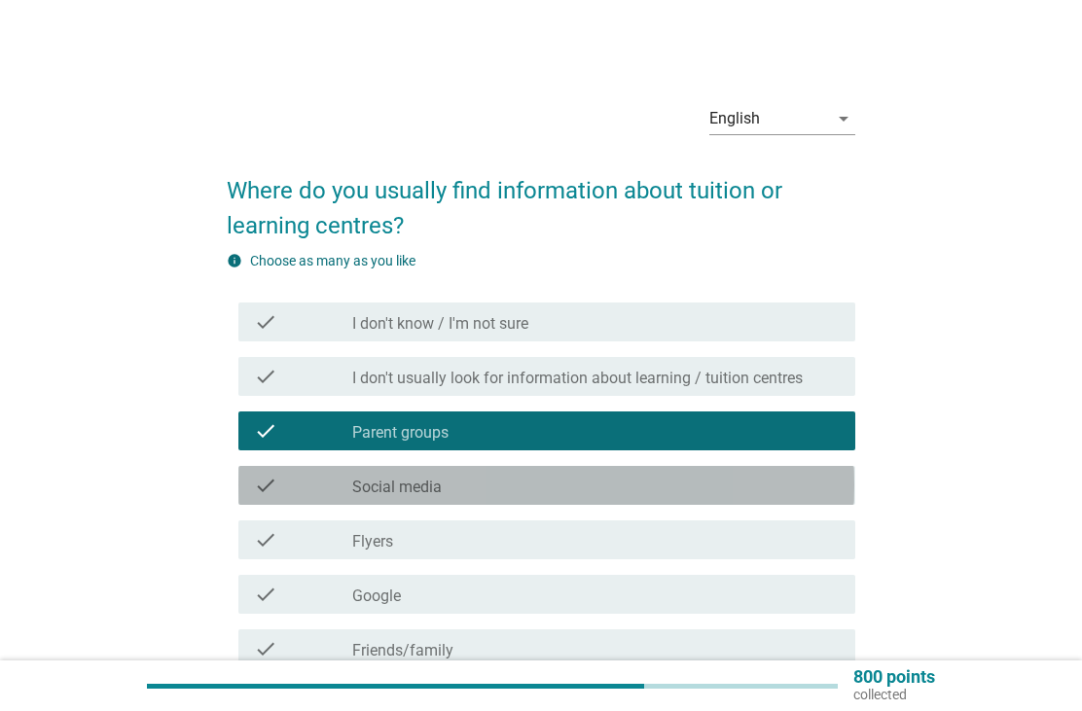
click at [708, 483] on div "check_box_outline_blank Social media" at bounding box center [596, 485] width 488 height 23
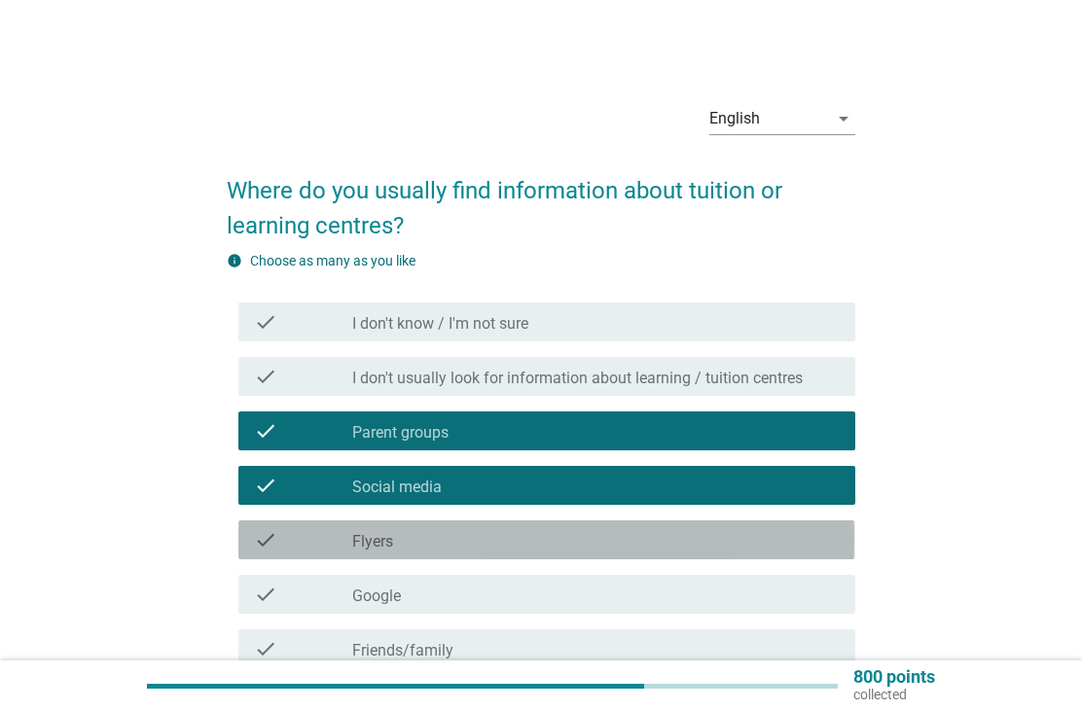
click at [736, 543] on div "check_box_outline_blank Flyers" at bounding box center [596, 539] width 488 height 23
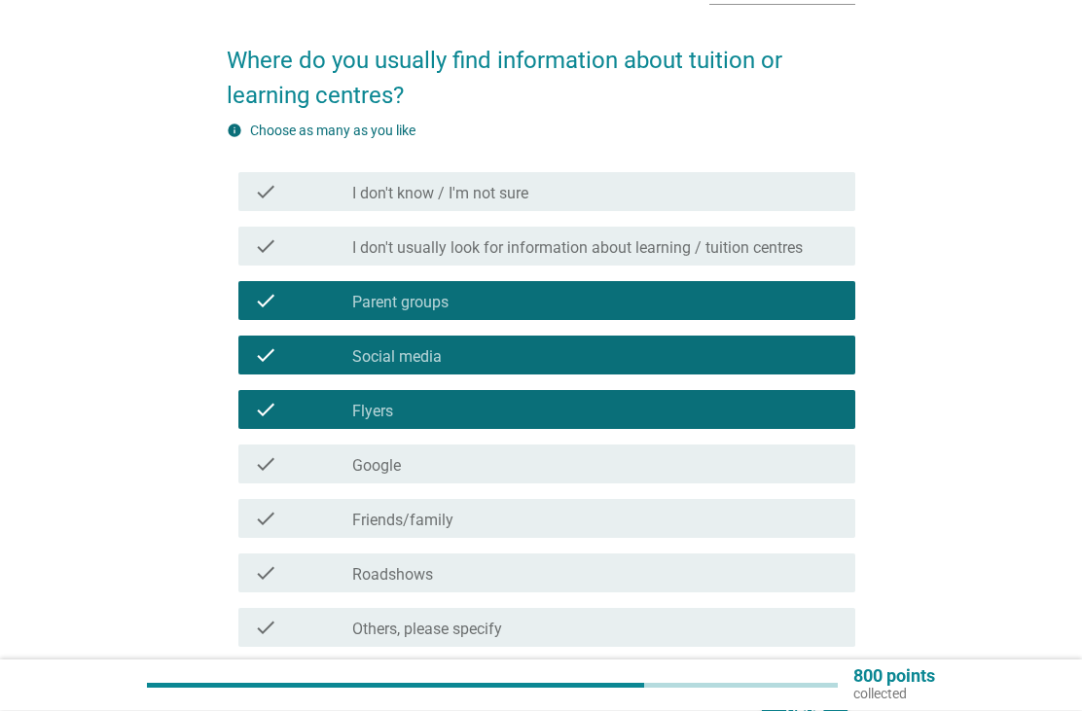
scroll to position [131, 0]
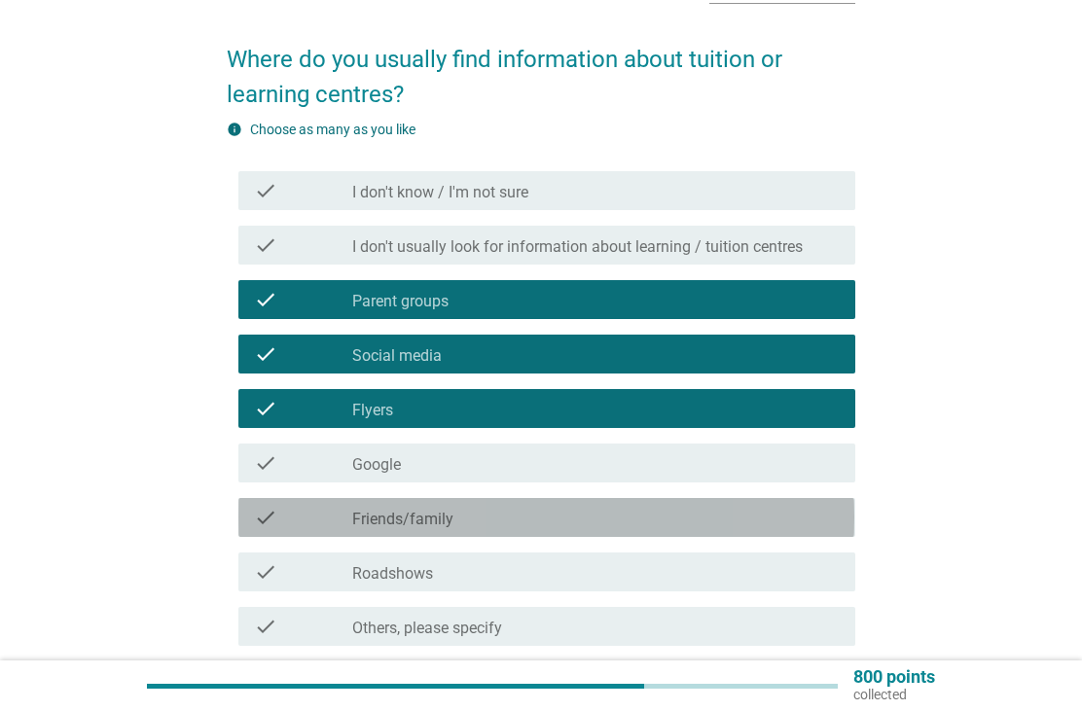
click at [819, 506] on div "check_box_outline_blank Friends/family" at bounding box center [596, 517] width 488 height 23
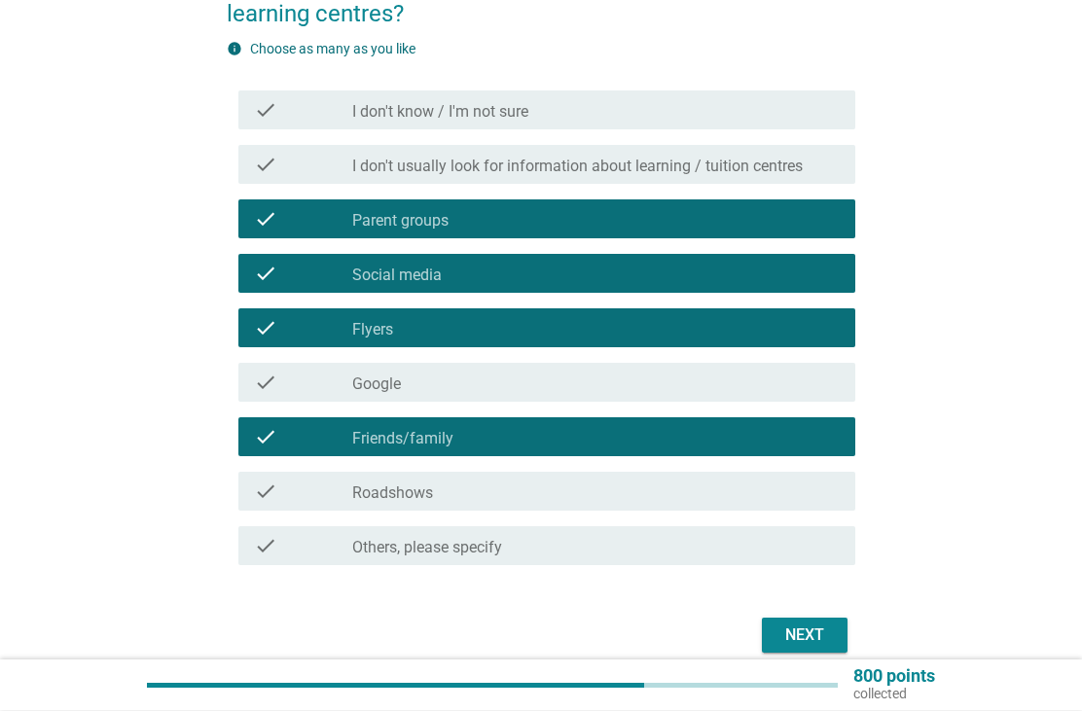
scroll to position [212, 0]
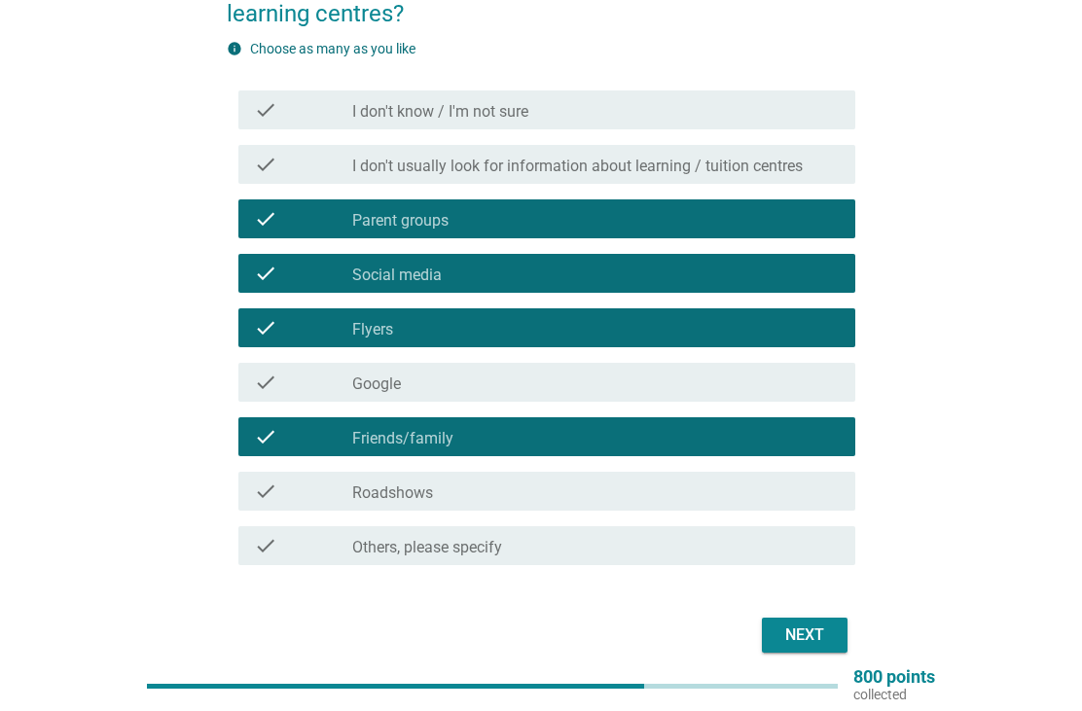
click at [825, 627] on div "Next" at bounding box center [805, 635] width 55 height 23
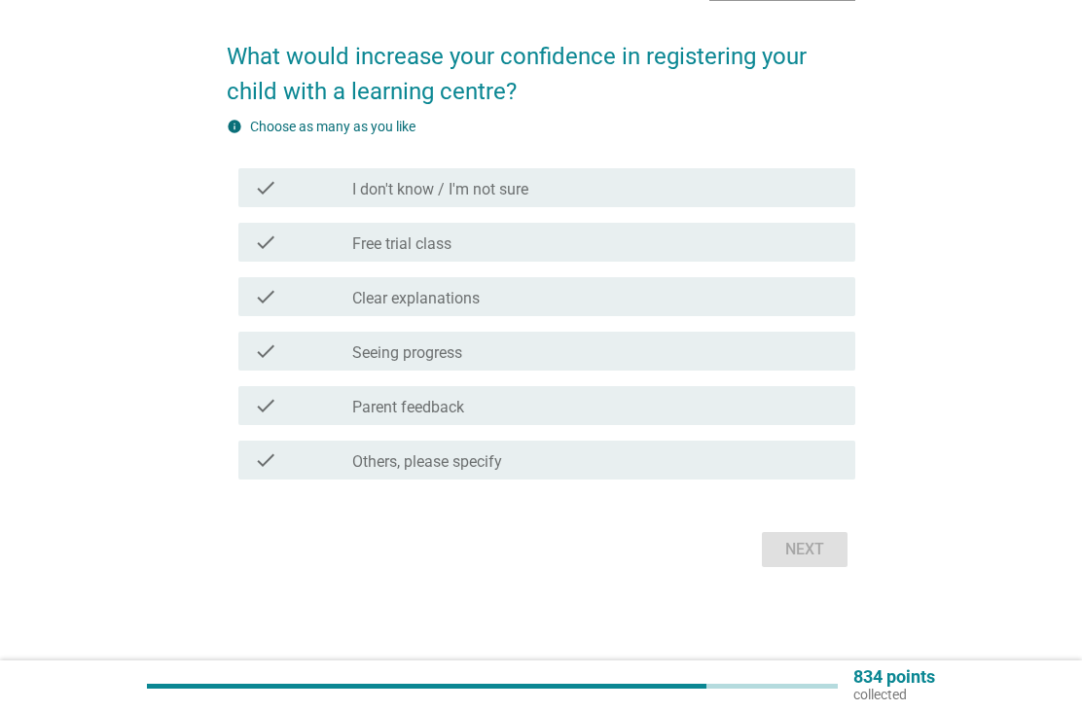
scroll to position [0, 0]
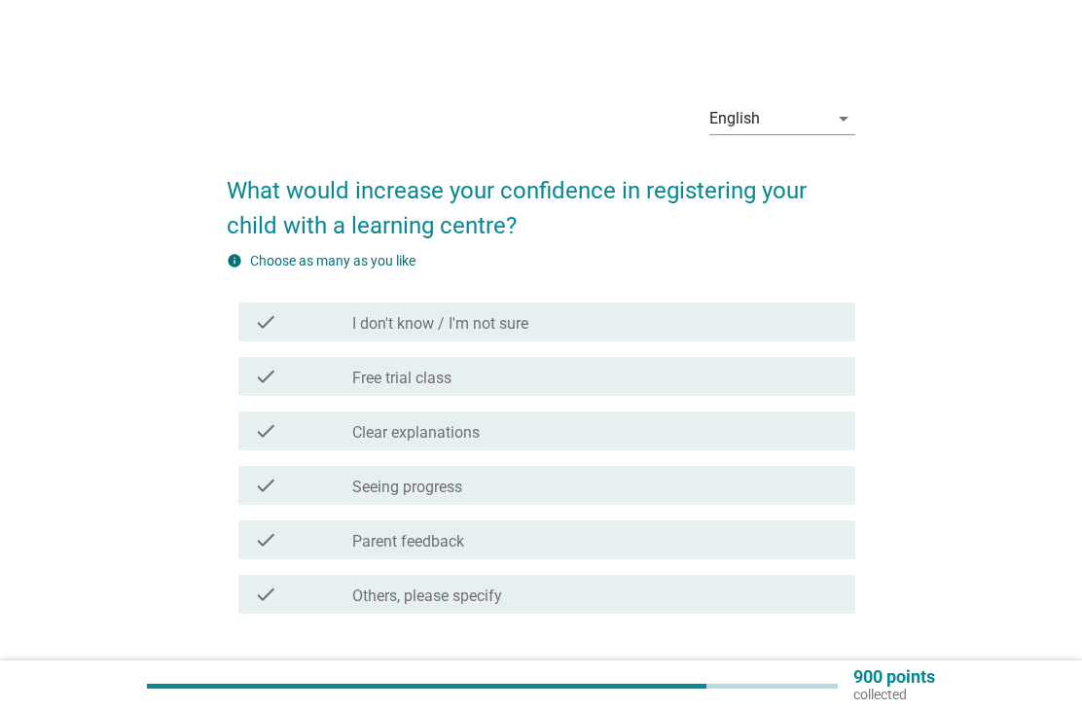
click at [832, 379] on div "check_box_outline_blank Free trial class" at bounding box center [596, 376] width 488 height 23
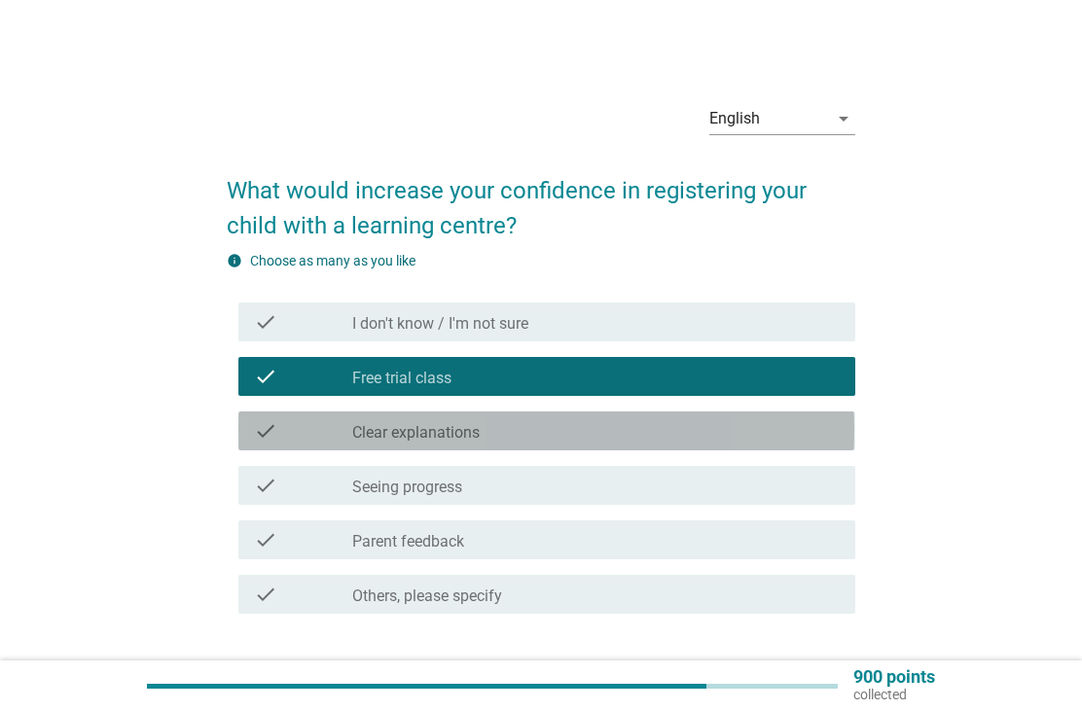
click at [831, 432] on div "check_box_outline_blank Clear explanations" at bounding box center [596, 430] width 488 height 23
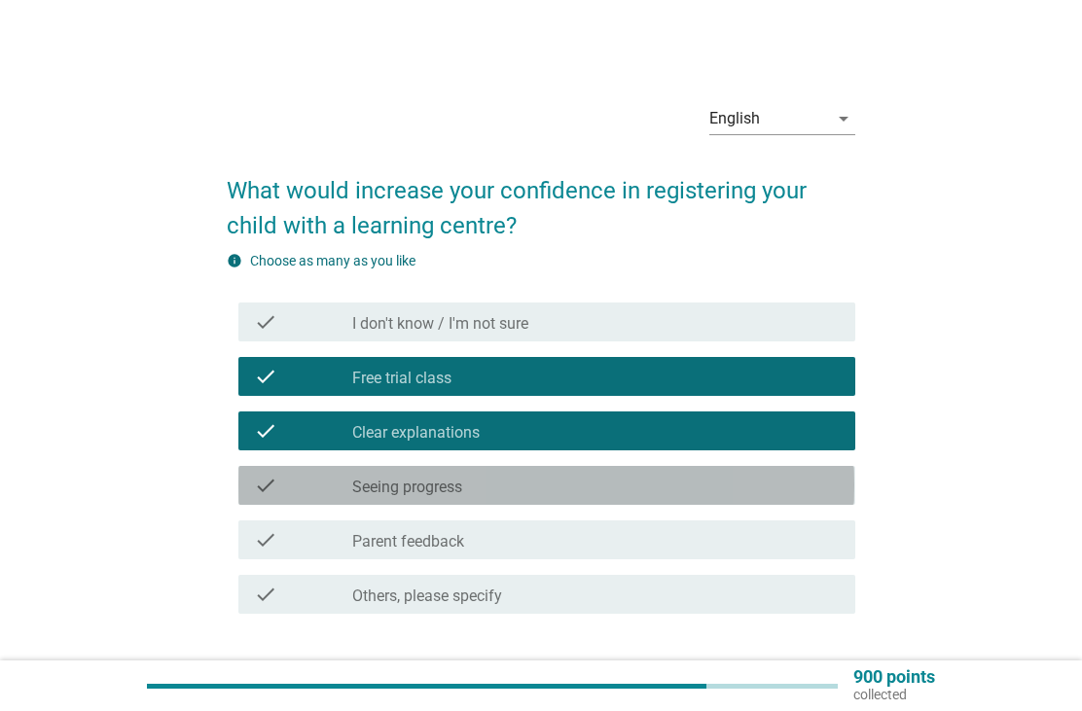
click at [824, 481] on div "check_box_outline_blank Seeing progress" at bounding box center [596, 485] width 488 height 23
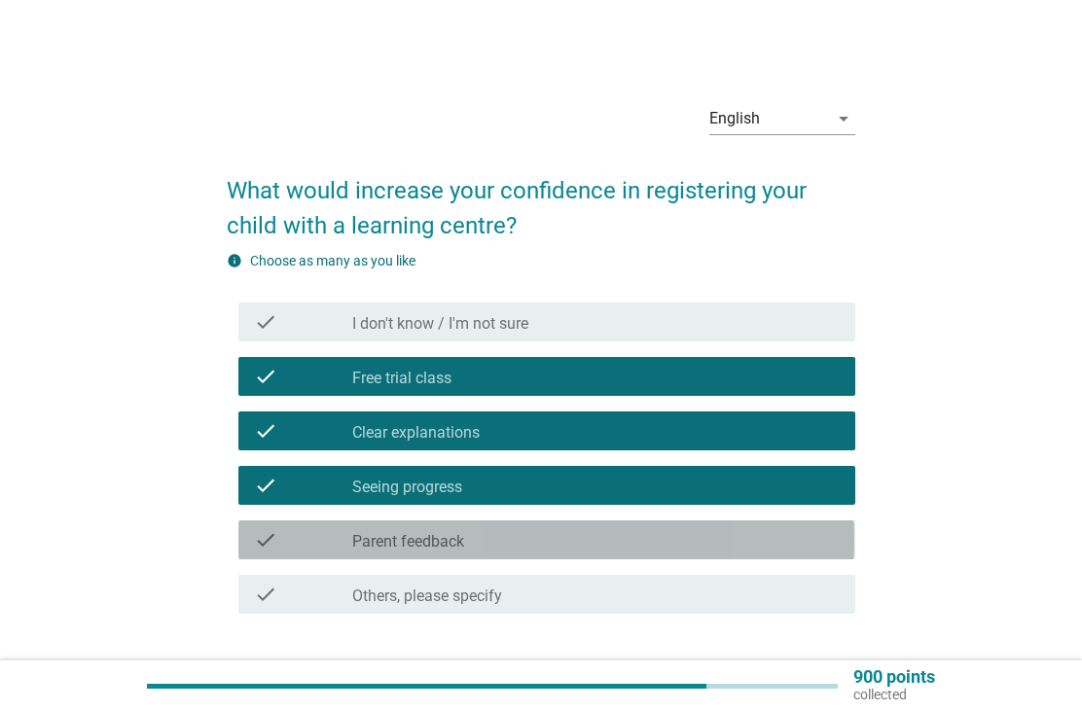
click at [821, 539] on div "check_box_outline_blank Parent feedback" at bounding box center [596, 539] width 488 height 23
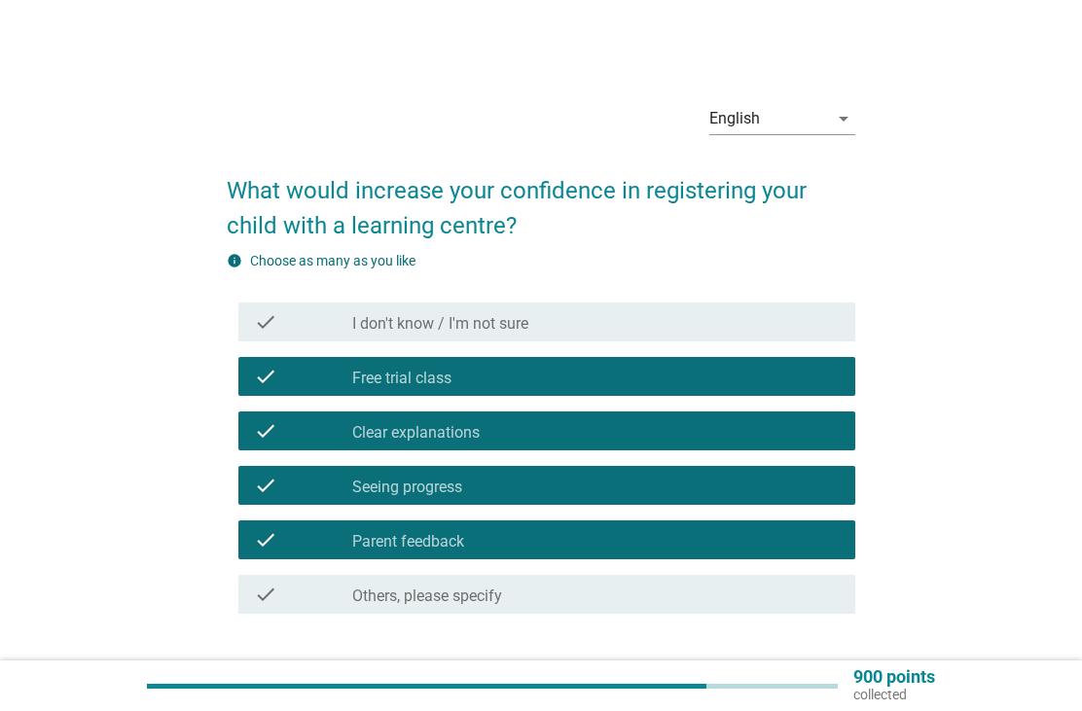
click at [835, 681] on button "Next" at bounding box center [805, 684] width 86 height 35
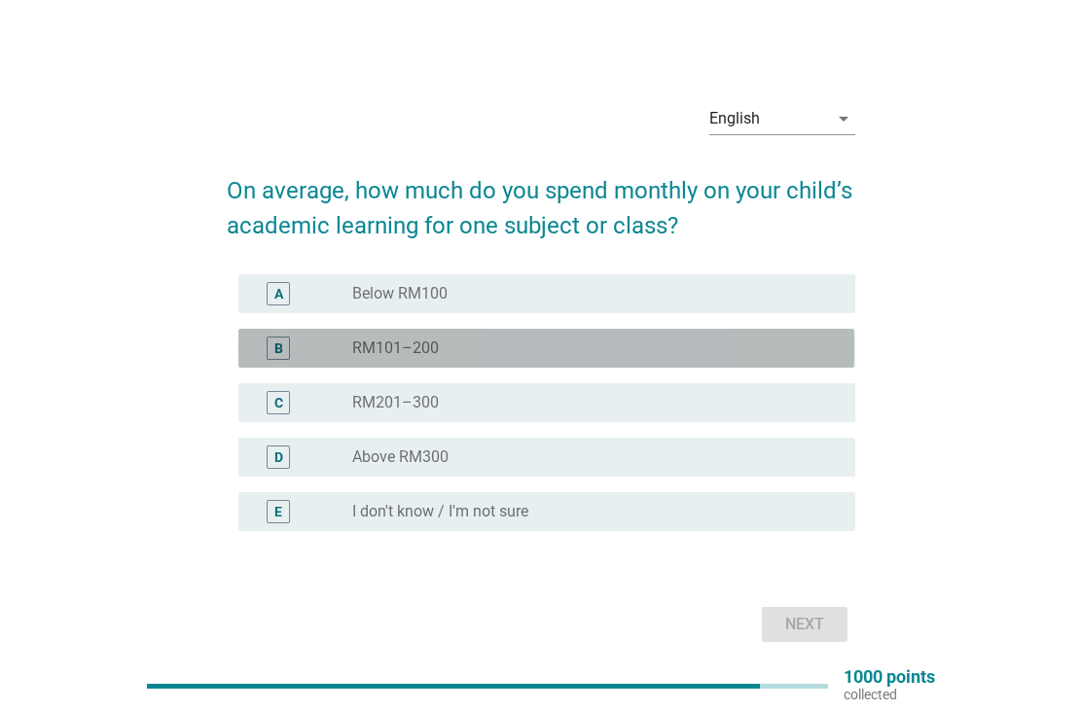
click at [820, 358] on div "radio_button_unchecked RM101–200" at bounding box center [588, 348] width 472 height 19
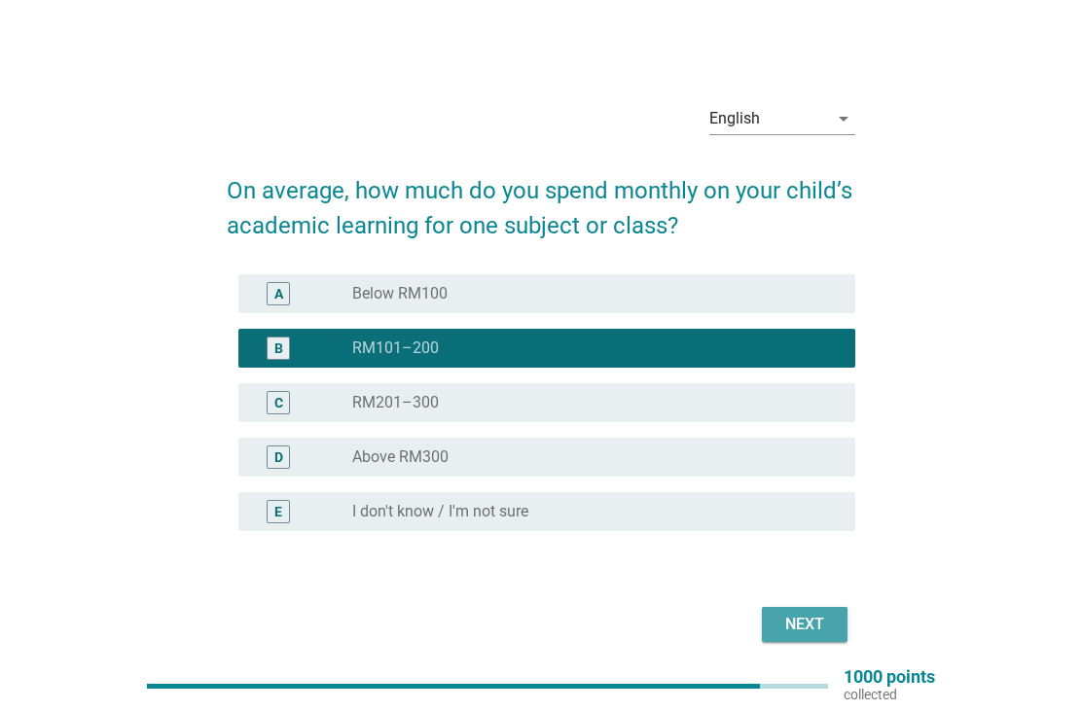
click at [828, 636] on div "Next" at bounding box center [805, 624] width 55 height 23
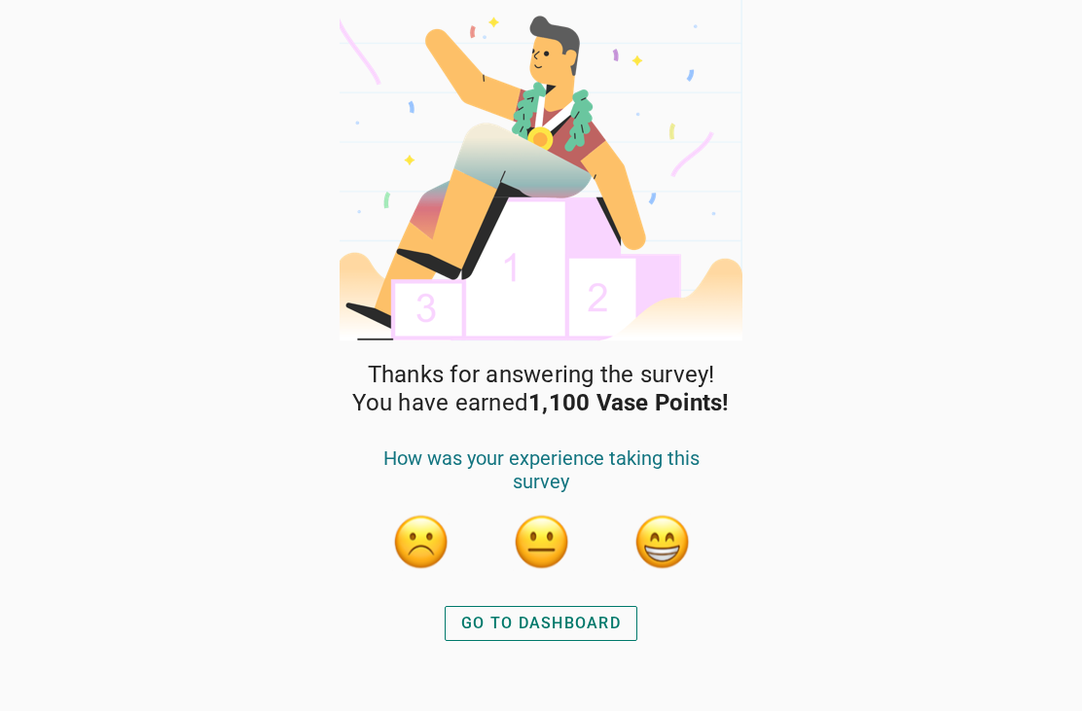
click at [617, 620] on div "GO TO DASHBOARD" at bounding box center [541, 623] width 160 height 23
